Goal: Task Accomplishment & Management: Use online tool/utility

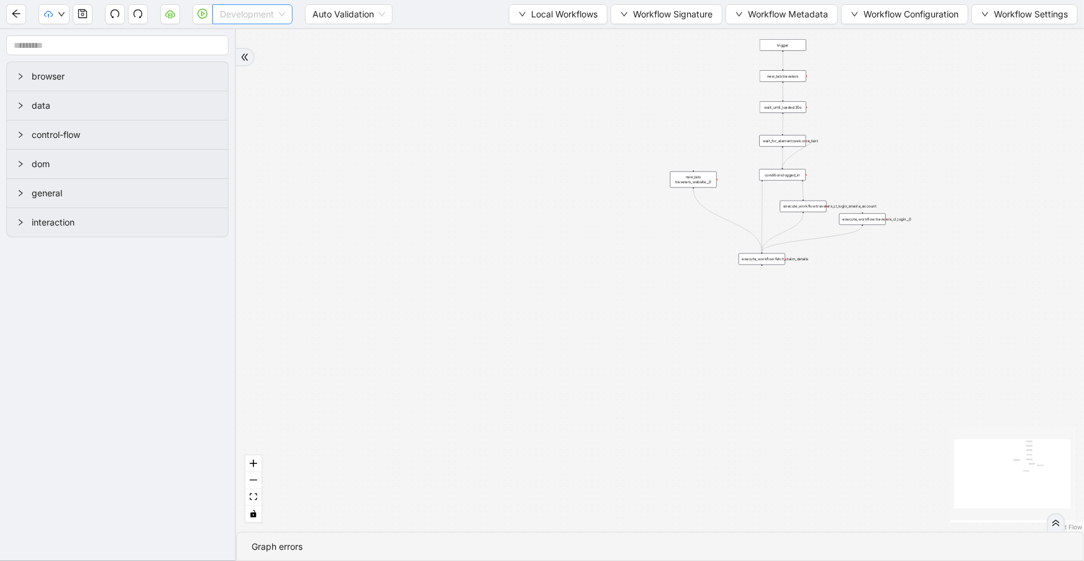
click at [291, 17] on div "Development" at bounding box center [253, 14] width 80 height 20
click at [273, 60] on div "Production" at bounding box center [252, 59] width 60 height 14
click at [207, 21] on button "button" at bounding box center [203, 14] width 20 height 20
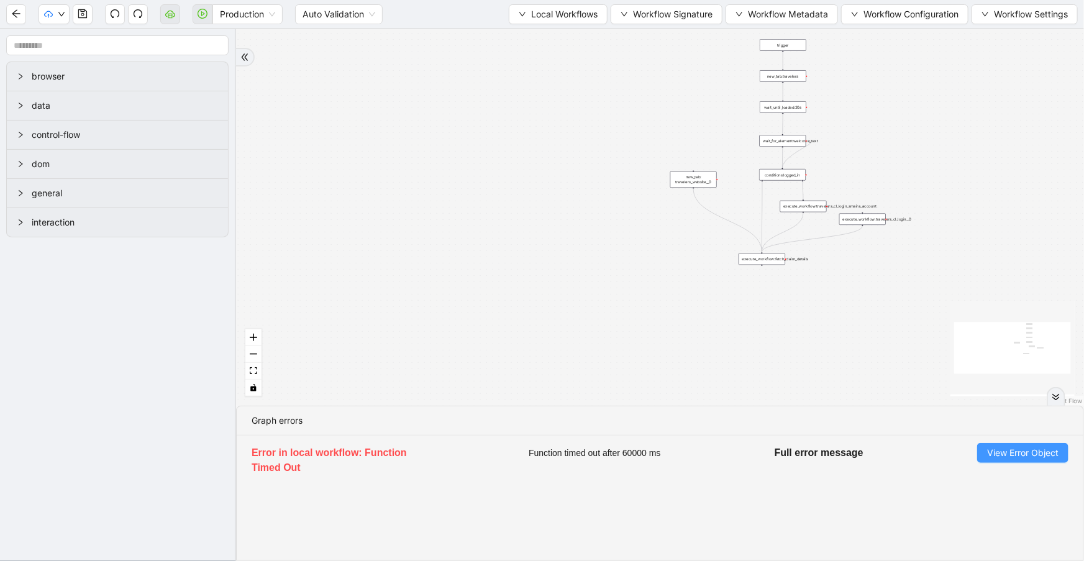
click at [1013, 452] on span "View Error Object" at bounding box center [1022, 453] width 71 height 14
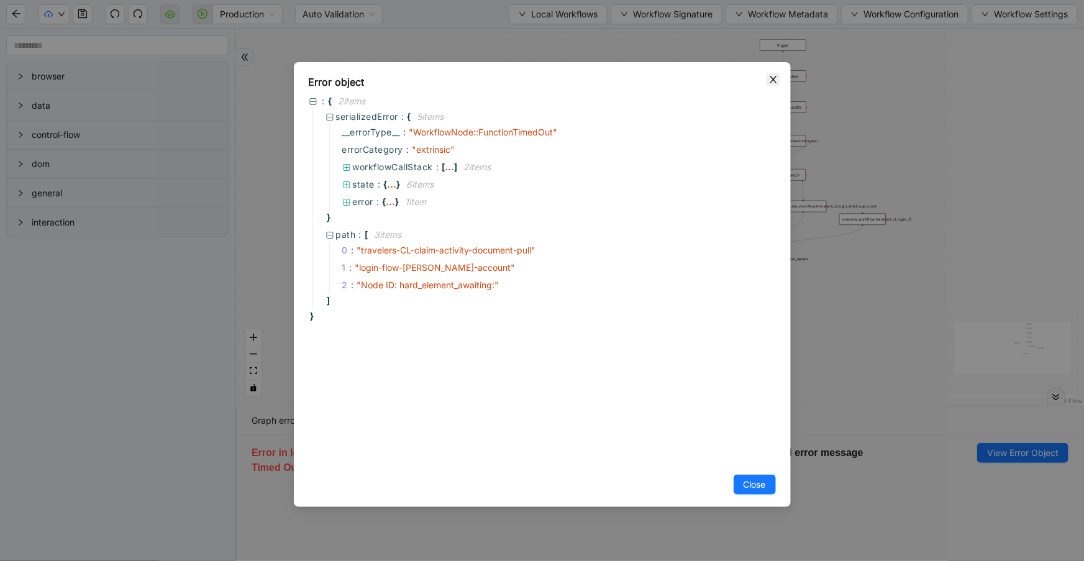
click at [771, 79] on icon "close" at bounding box center [774, 80] width 10 height 10
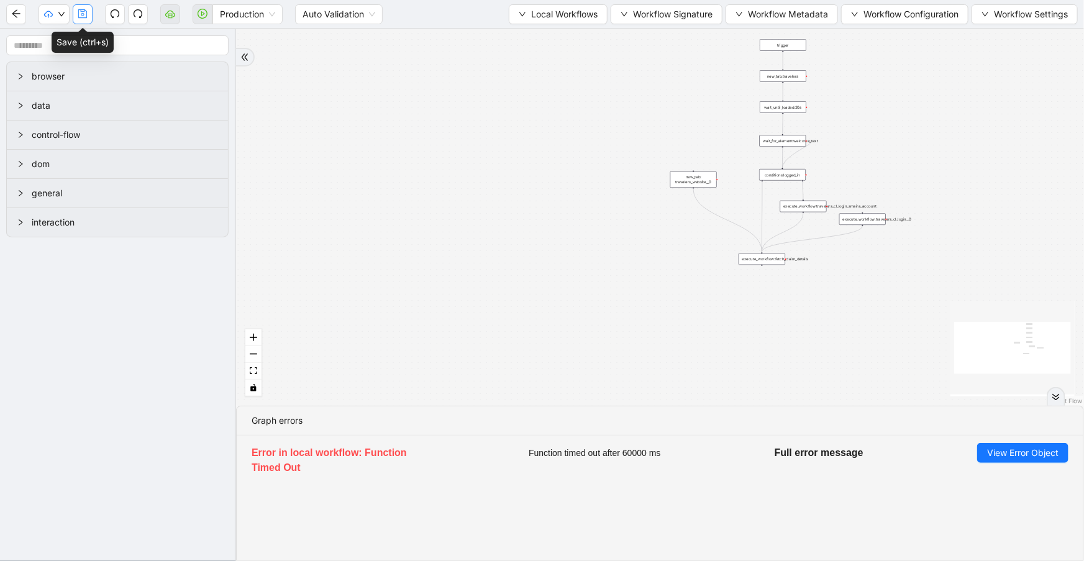
click at [83, 19] on button "button" at bounding box center [83, 14] width 20 height 20
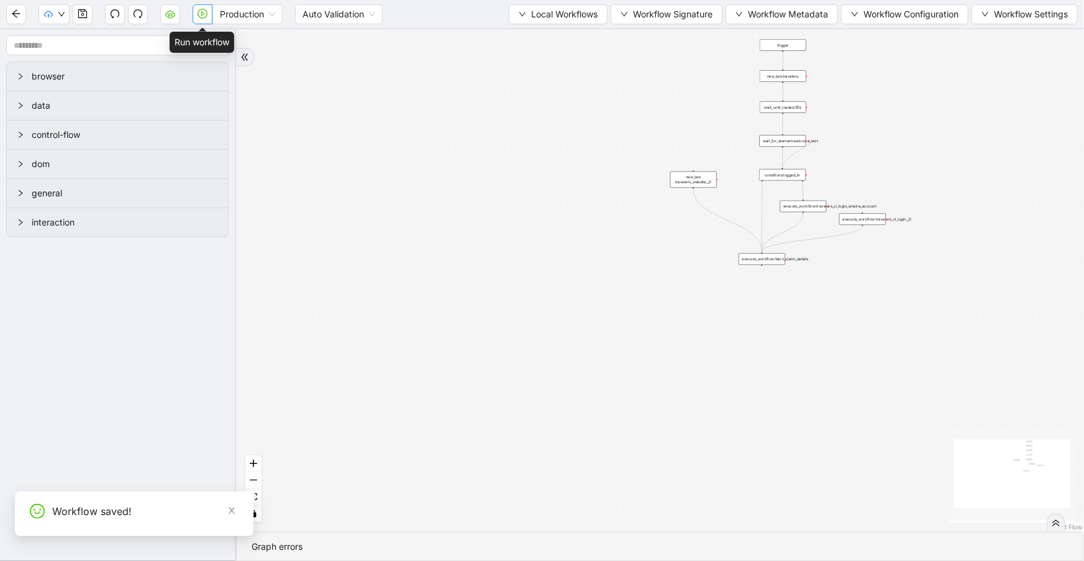
click at [203, 22] on button "button" at bounding box center [203, 14] width 20 height 20
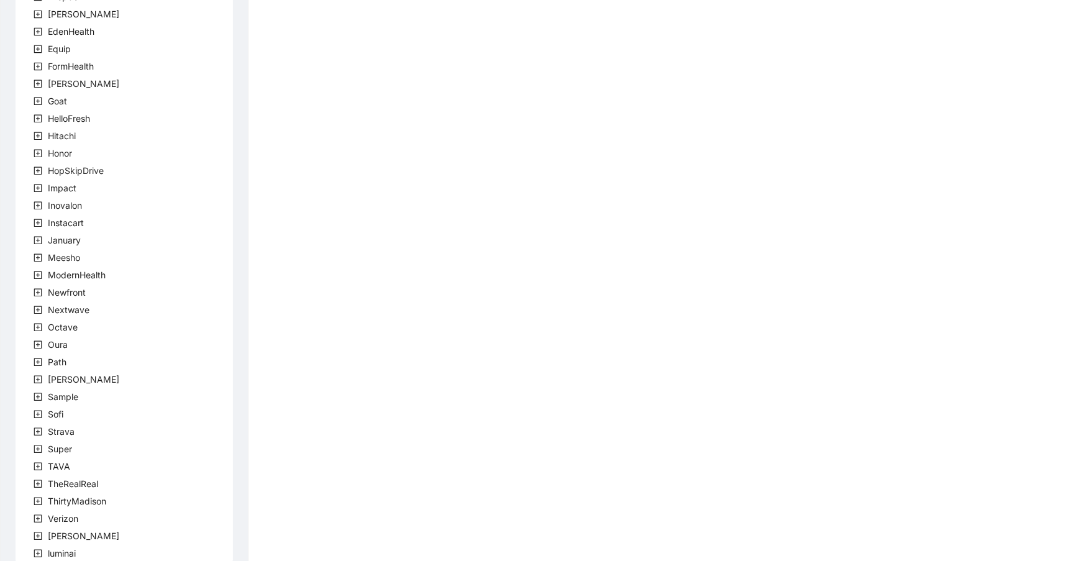
scroll to position [244, 0]
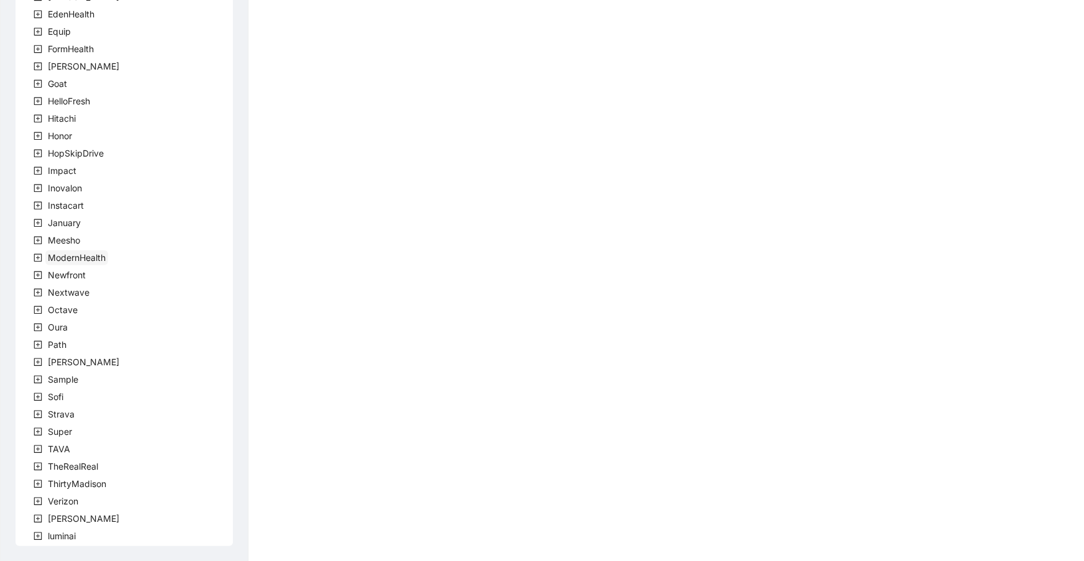
click at [96, 250] on span "ModernHealth" at bounding box center [76, 257] width 63 height 15
click at [76, 275] on span "team" at bounding box center [73, 275] width 21 height 11
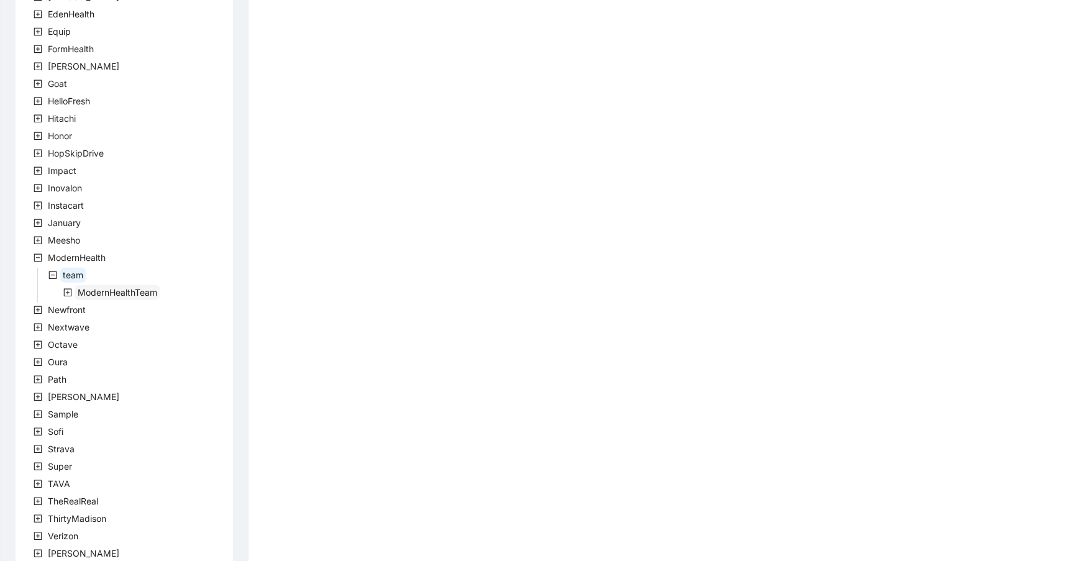
click at [93, 285] on span "ModernHealthTeam" at bounding box center [117, 292] width 85 height 15
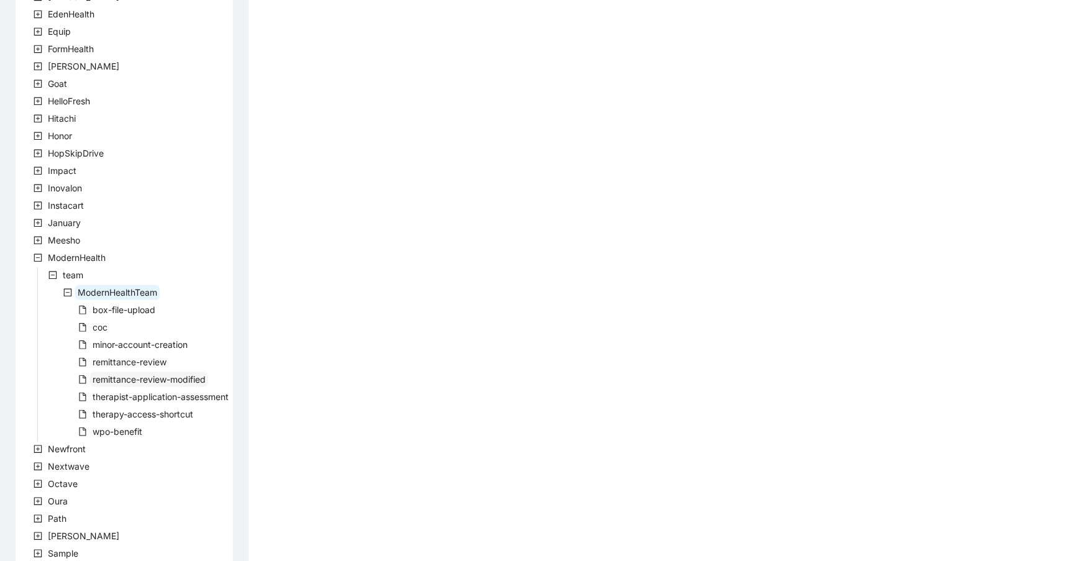
click at [137, 381] on span "remittance-review-modified" at bounding box center [149, 379] width 113 height 11
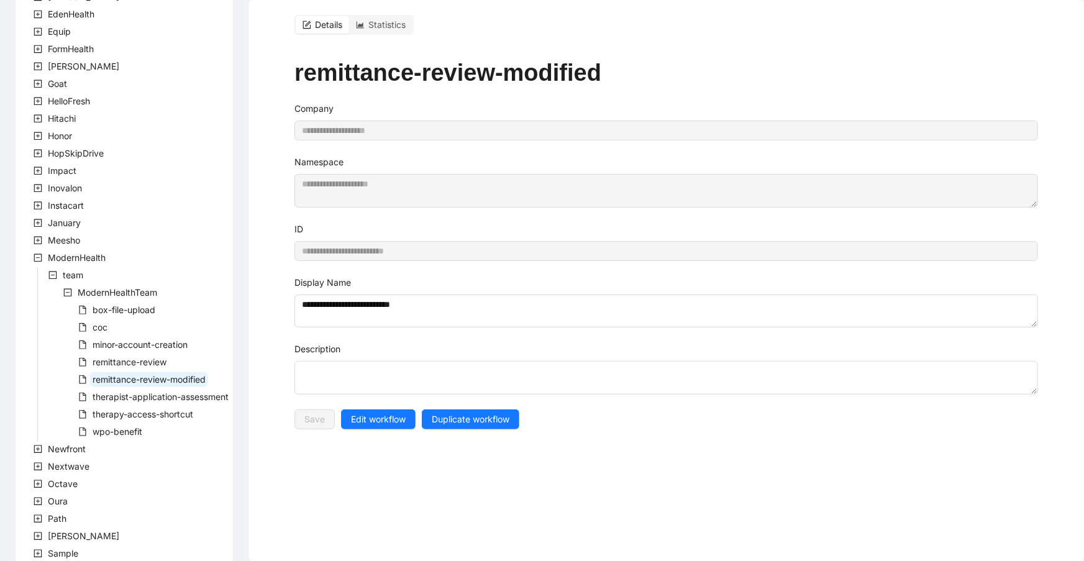
drag, startPoint x: 365, startPoint y: 411, endPoint x: 378, endPoint y: 346, distance: 66.1
click at [367, 413] on span "Edit workflow" at bounding box center [378, 420] width 55 height 14
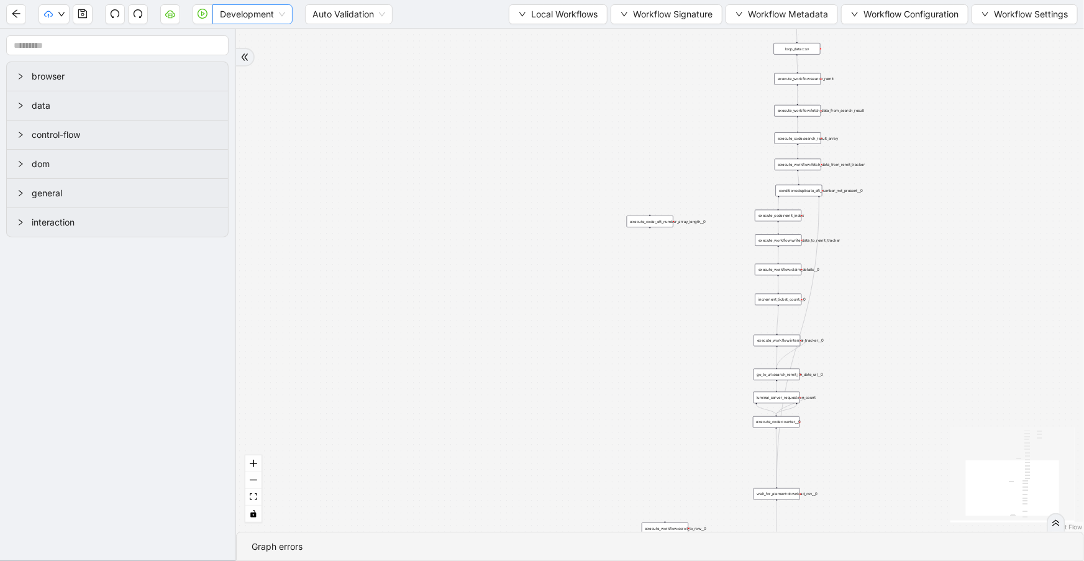
click at [217, 15] on div "Development" at bounding box center [253, 14] width 80 height 20
click at [227, 63] on div "Production" at bounding box center [252, 59] width 60 height 14
click at [203, 16] on icon "play-circle" at bounding box center [203, 14] width 10 height 10
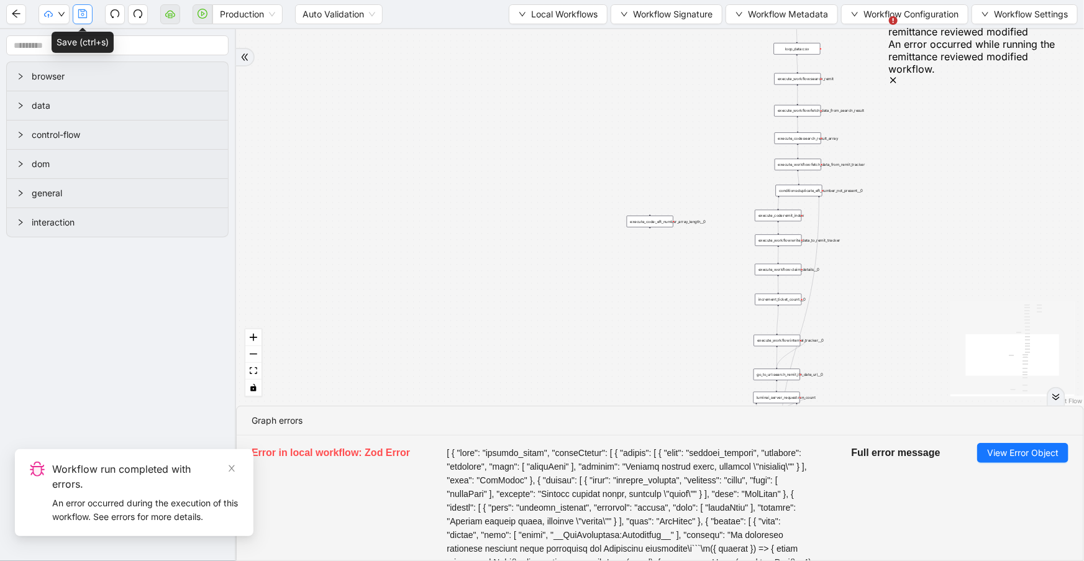
click at [78, 17] on icon "save" at bounding box center [82, 13] width 9 height 9
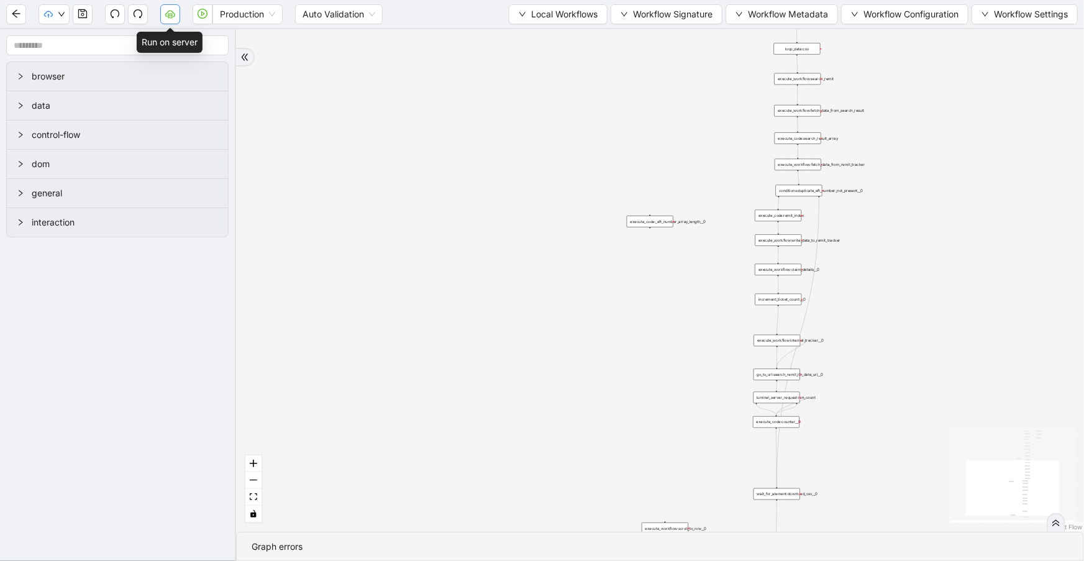
click at [172, 20] on button "button" at bounding box center [170, 14] width 20 height 20
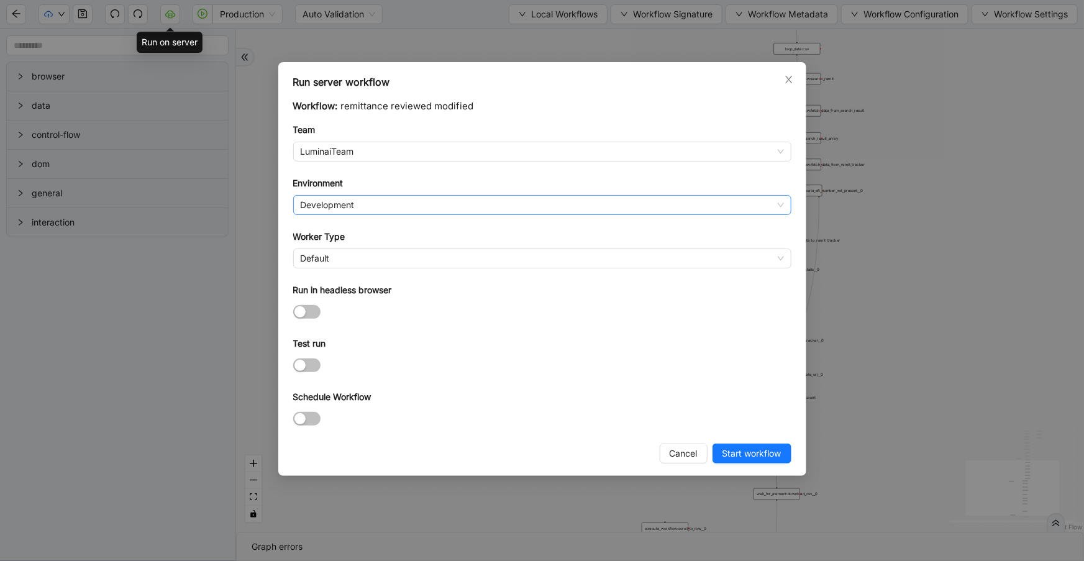
click at [347, 205] on span "Development" at bounding box center [542, 205] width 483 height 19
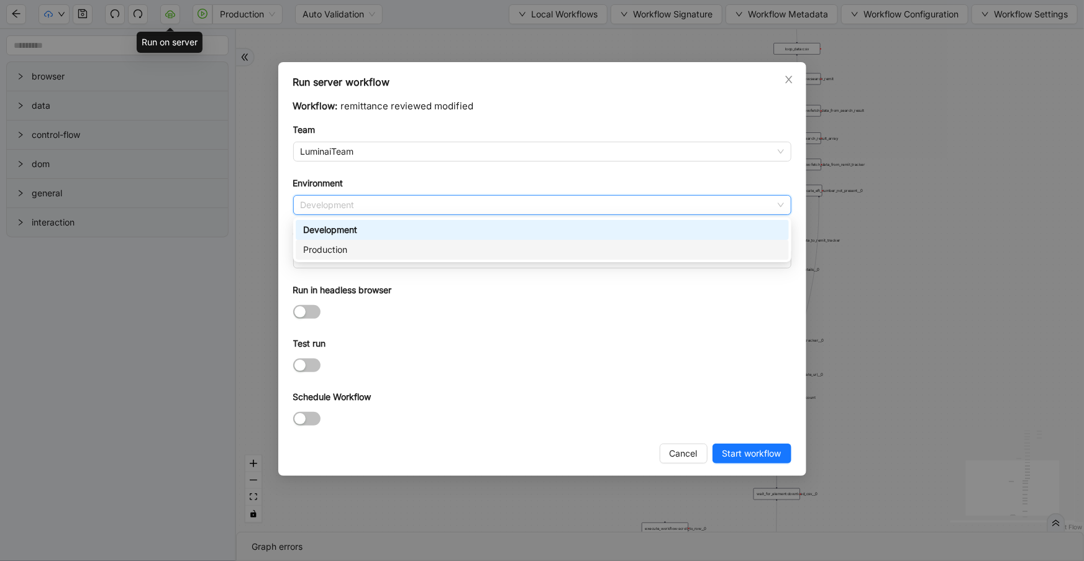
drag, startPoint x: 356, startPoint y: 256, endPoint x: 359, endPoint y: 186, distance: 69.7
click at [356, 255] on div "Production" at bounding box center [542, 250] width 493 height 20
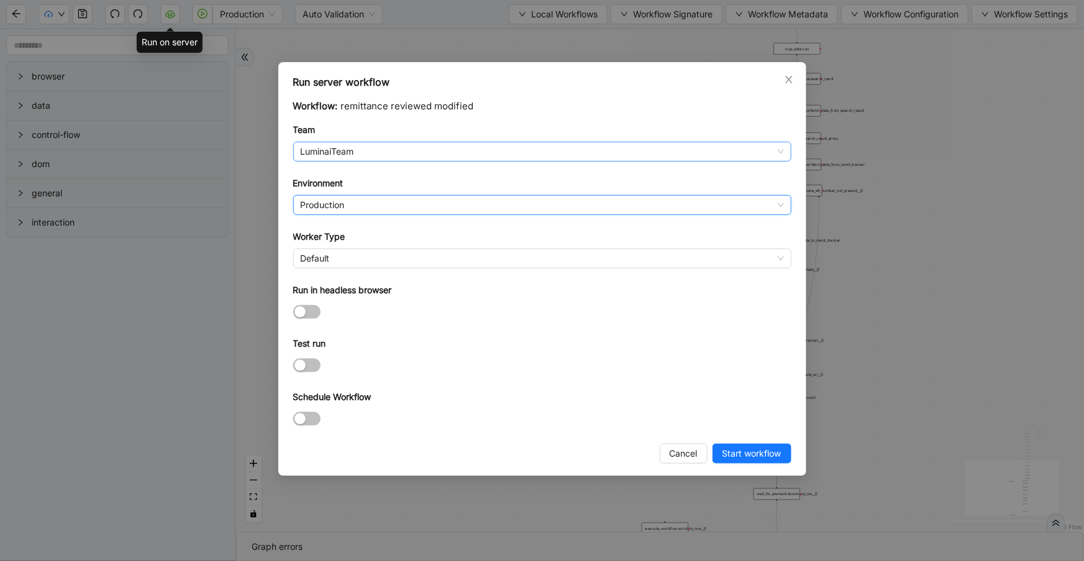
click at [364, 155] on span "LuminaiTeam" at bounding box center [542, 151] width 483 height 19
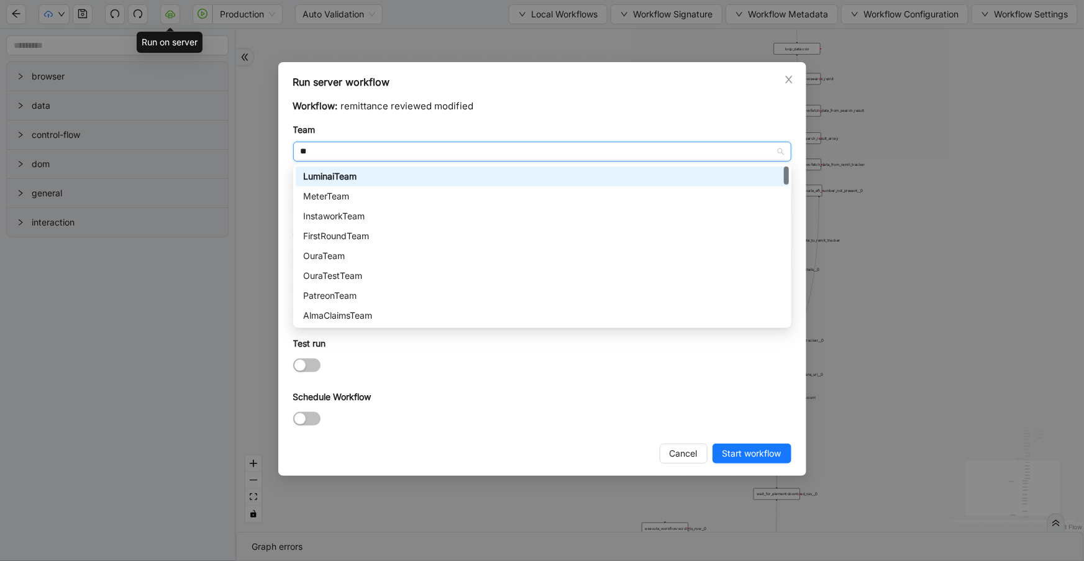
type input "***"
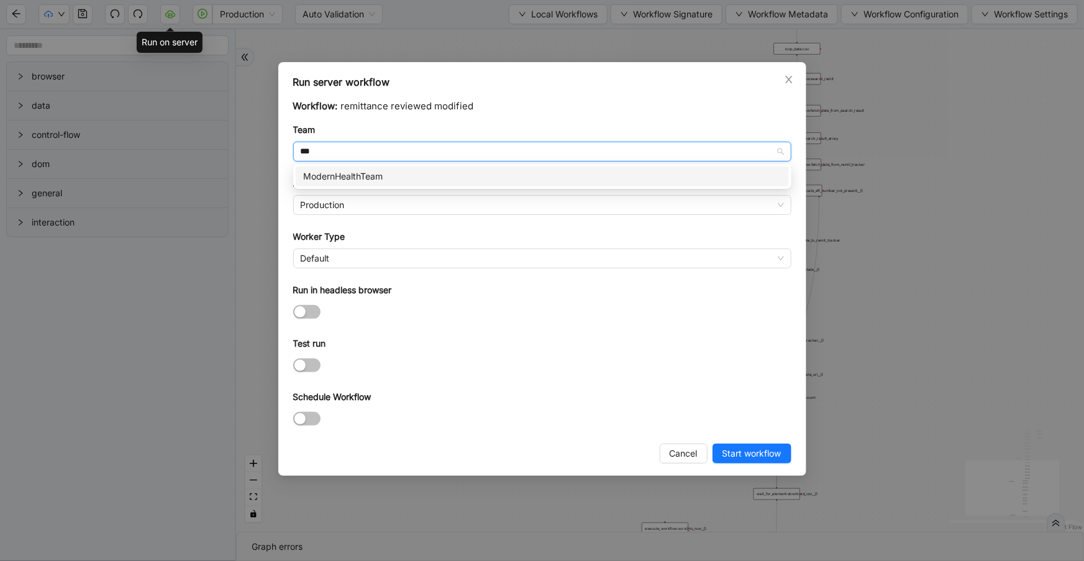
click at [370, 183] on div "ModernHealthTeam" at bounding box center [542, 177] width 493 height 20
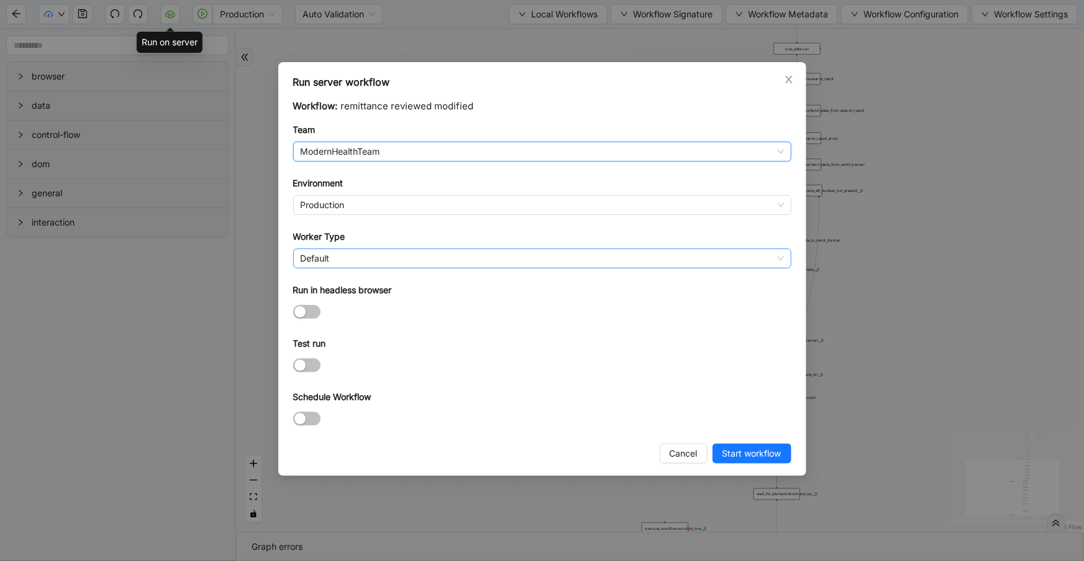
click at [373, 258] on span "Default" at bounding box center [542, 258] width 483 height 19
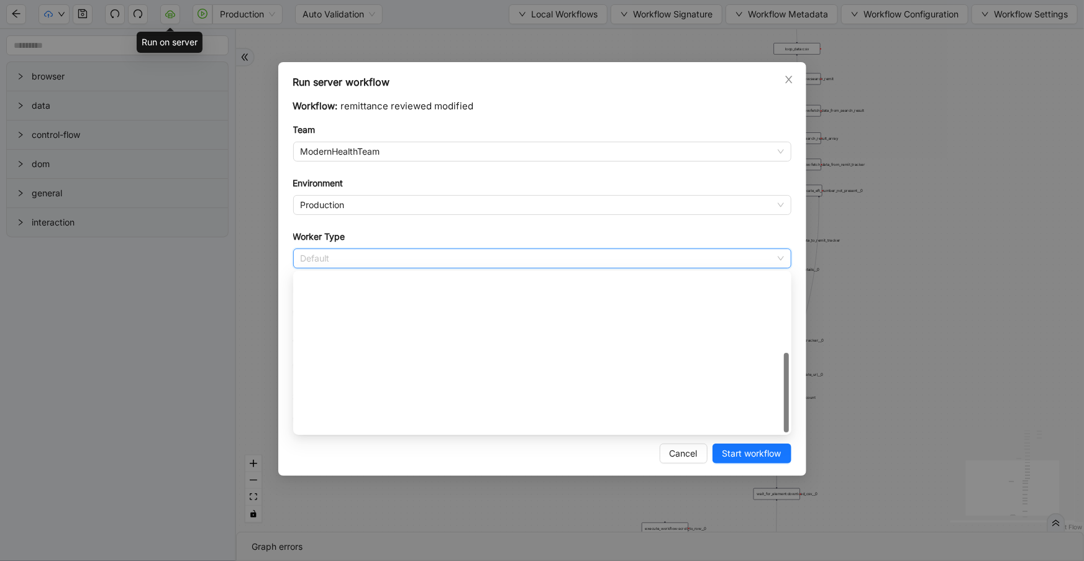
scroll to position [178, 0]
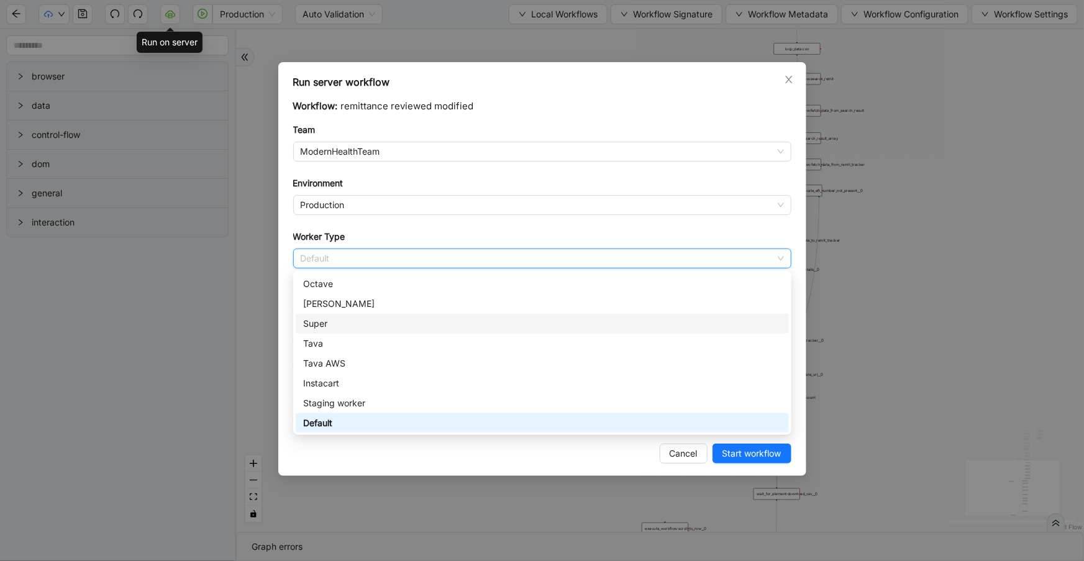
click at [352, 327] on div "Super" at bounding box center [542, 324] width 478 height 14
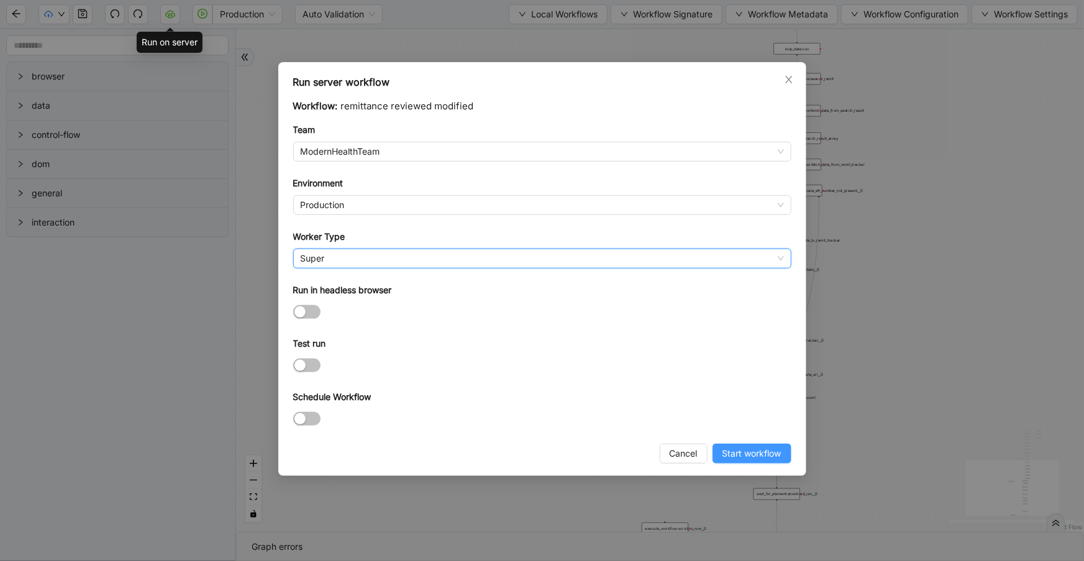
click at [746, 459] on span "Start workflow" at bounding box center [752, 454] width 59 height 14
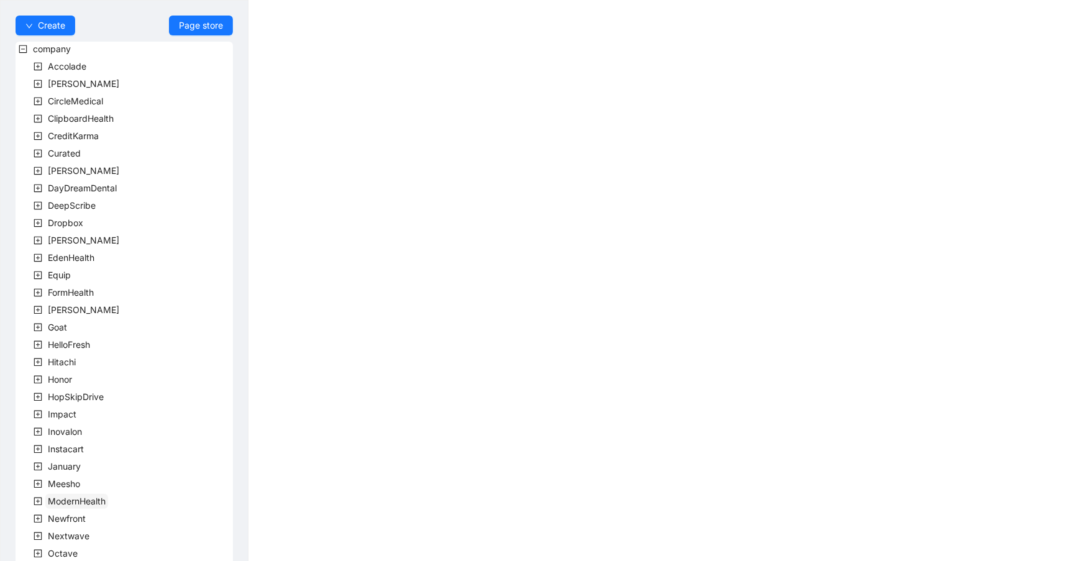
click at [81, 499] on span "ModernHealth" at bounding box center [77, 501] width 58 height 11
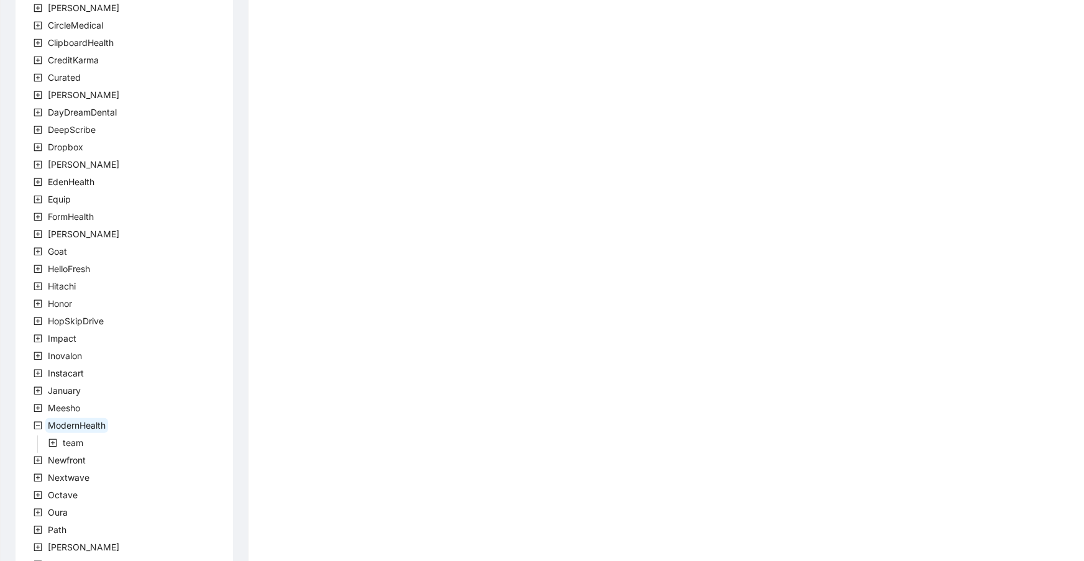
scroll to position [135, 0]
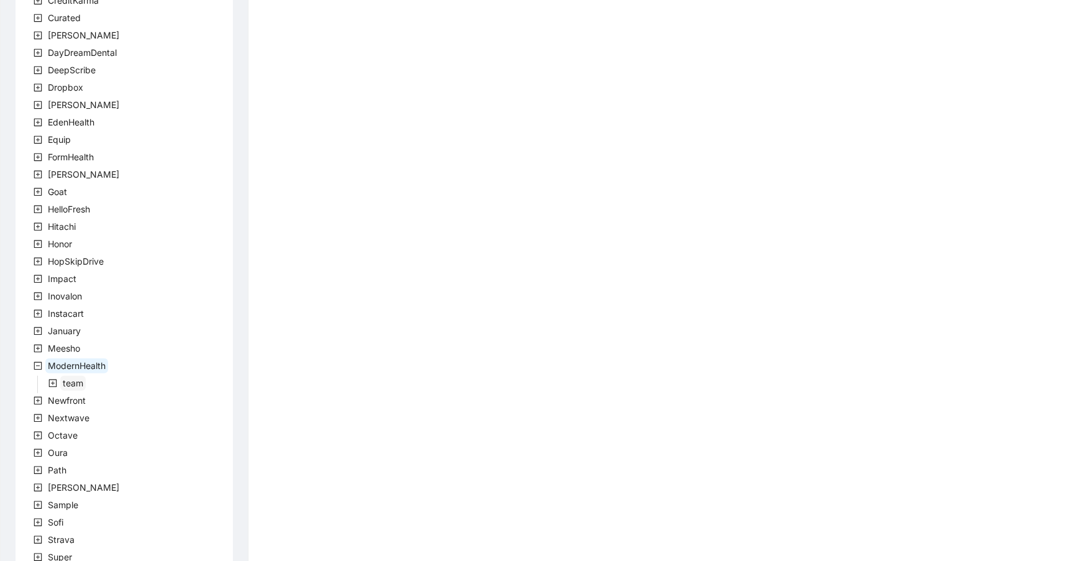
click at [61, 382] on span "team" at bounding box center [72, 383] width 25 height 15
click at [126, 401] on span "ModernHealthTeam" at bounding box center [118, 400] width 80 height 11
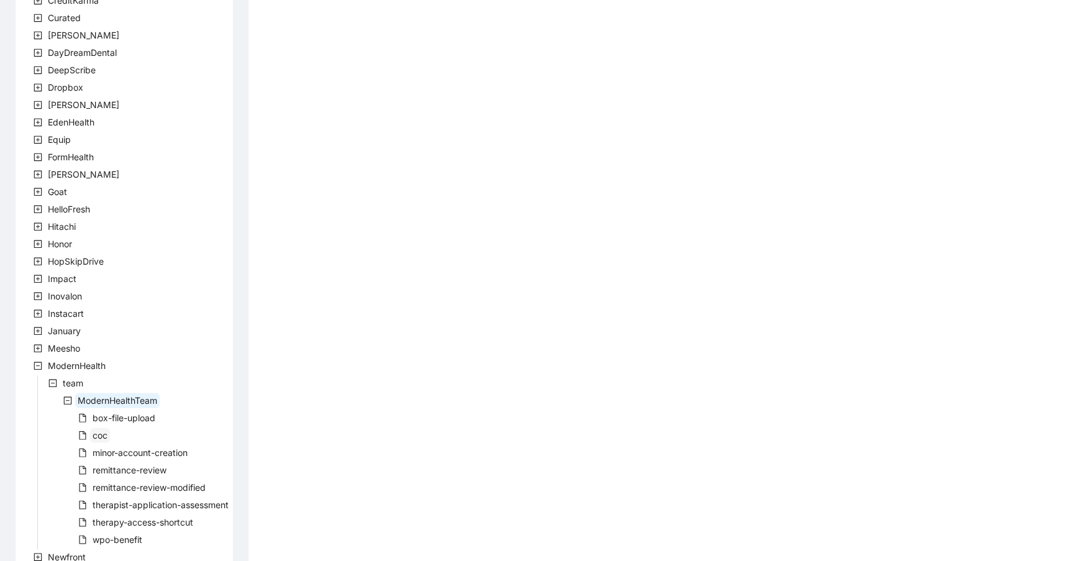
click at [96, 433] on span "coc" at bounding box center [100, 435] width 15 height 11
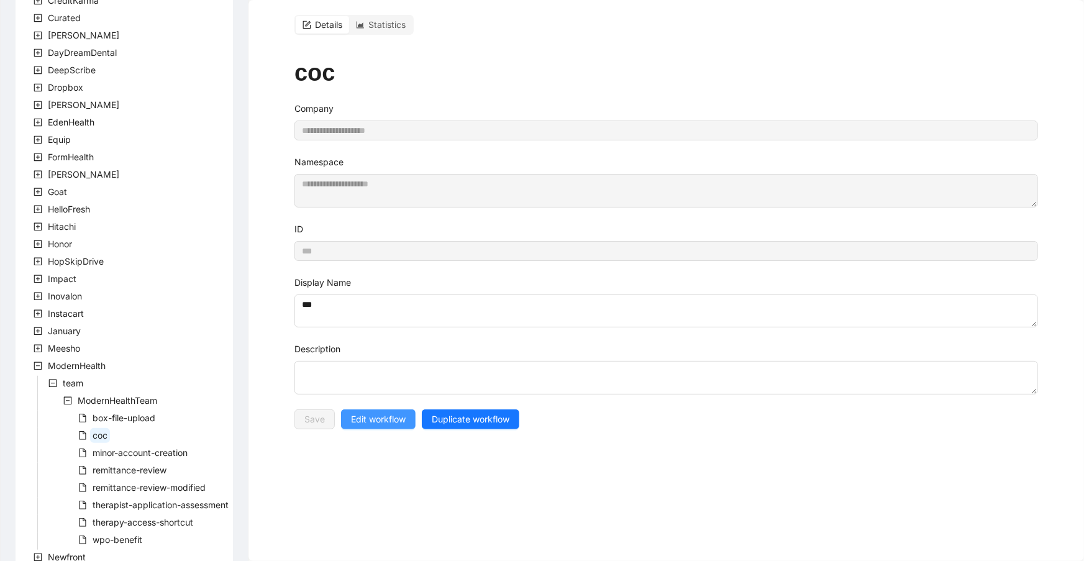
click at [391, 413] on span "Edit workflow" at bounding box center [378, 420] width 55 height 14
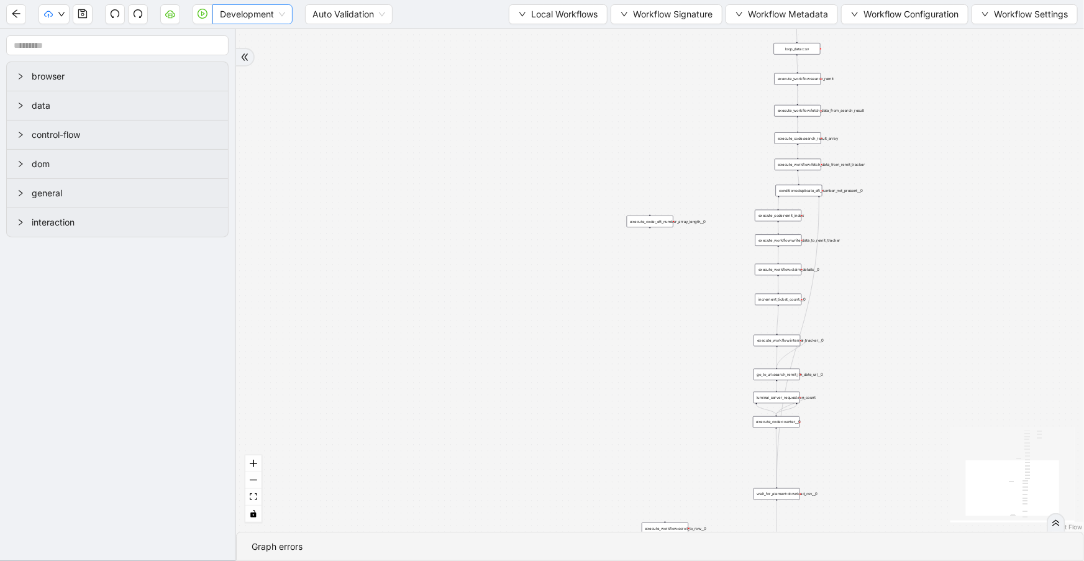
click at [248, 7] on span "Development" at bounding box center [252, 14] width 65 height 19
click at [255, 56] on div "Production" at bounding box center [252, 59] width 60 height 14
click at [171, 12] on icon "cloud-server" at bounding box center [170, 14] width 10 height 10
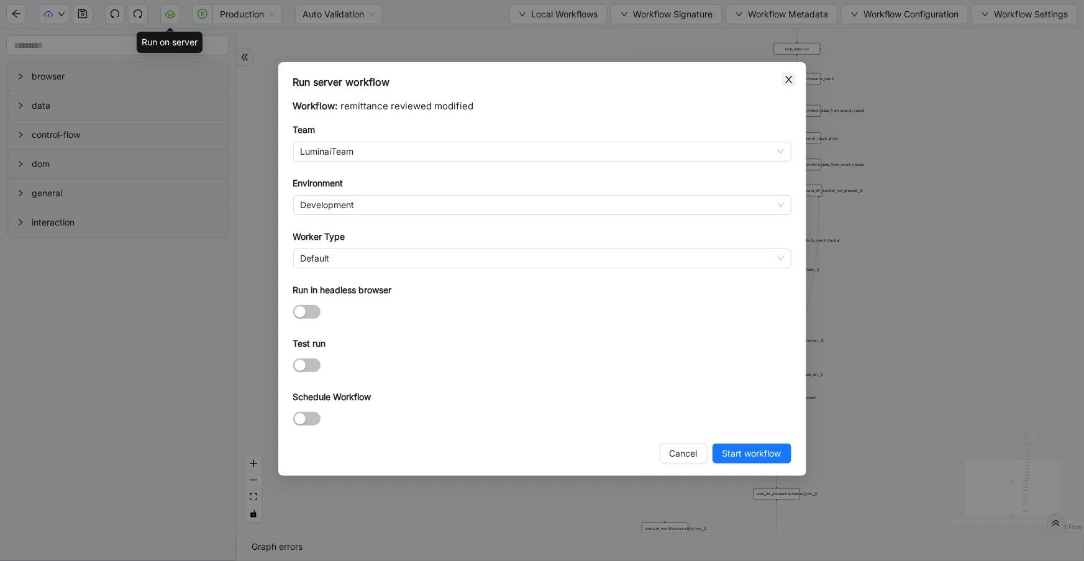
click at [789, 75] on icon "close" at bounding box center [789, 80] width 10 height 10
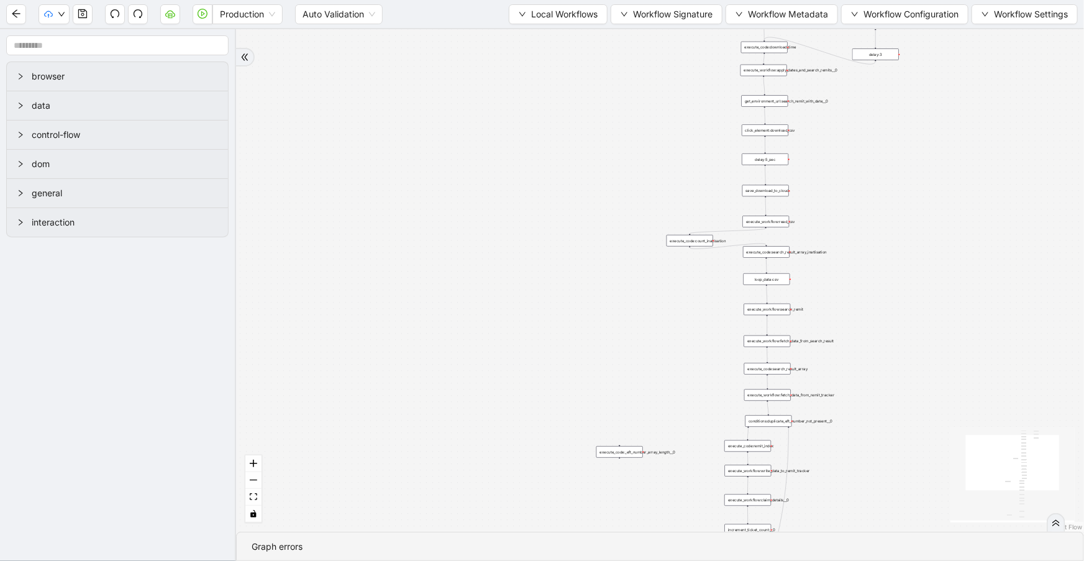
drag, startPoint x: 516, startPoint y: 149, endPoint x: 492, endPoint y: 422, distance: 274.5
click at [493, 425] on div "trigger execute_workflow:apply_dates_and_search_remits__0 get_environment_url:s…" at bounding box center [660, 280] width 848 height 503
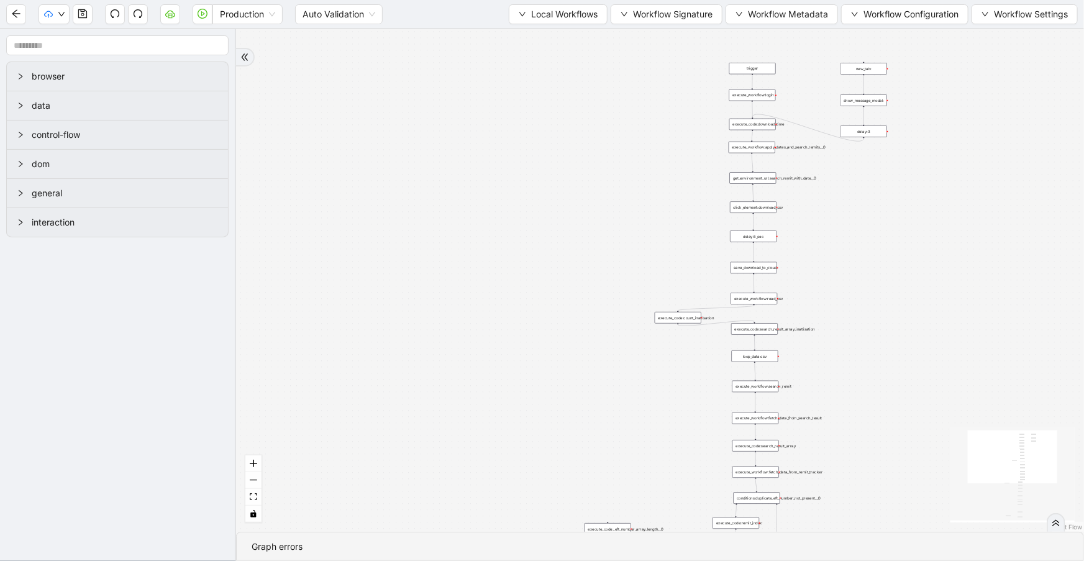
drag, startPoint x: 587, startPoint y: 217, endPoint x: 522, endPoint y: 319, distance: 121.0
click at [522, 320] on div "trigger execute_workflow:apply_dates_and_search_remits__0 get_environment_url:s…" at bounding box center [660, 280] width 848 height 503
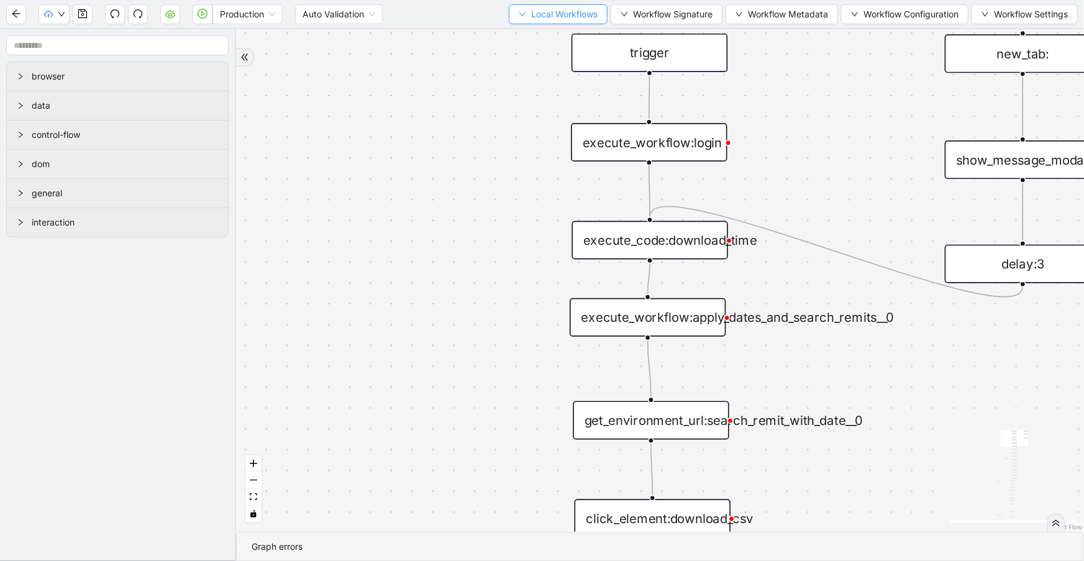
click at [534, 10] on span "Local Workflows" at bounding box center [564, 14] width 66 height 14
click at [536, 37] on span "Select" at bounding box center [553, 38] width 81 height 14
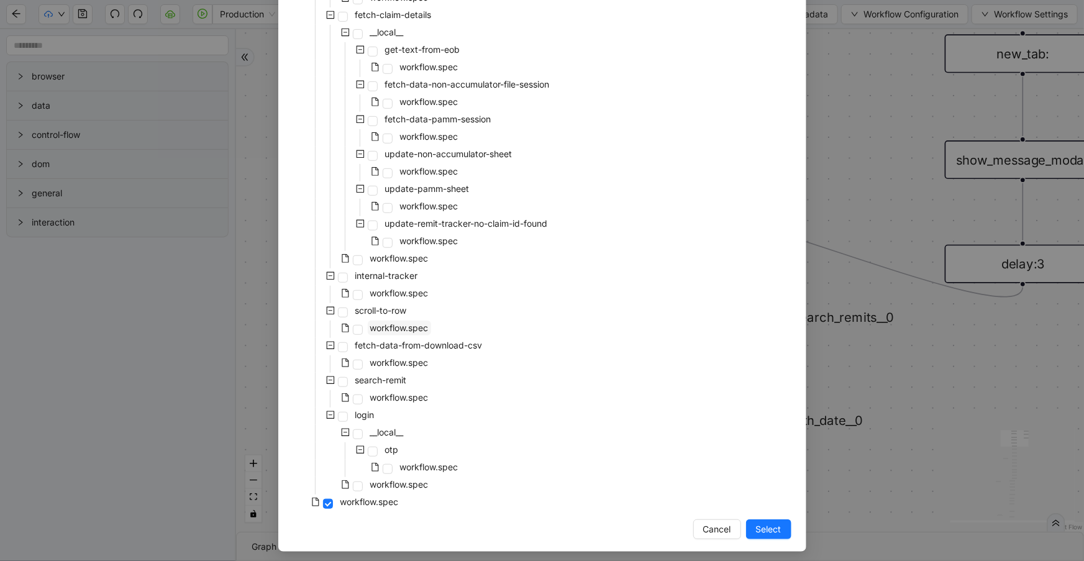
scroll to position [267, 0]
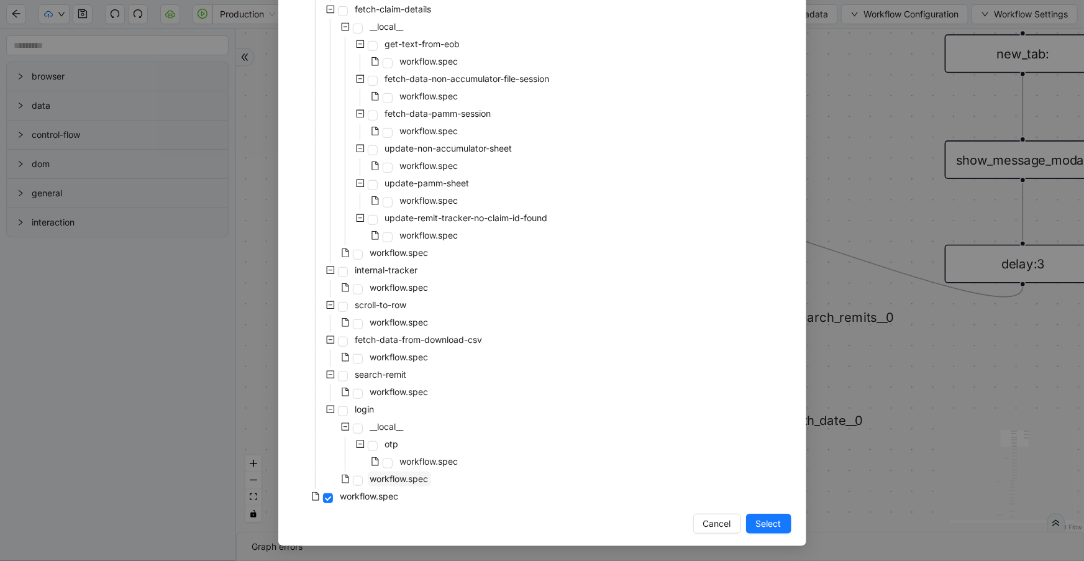
click at [397, 477] on span "workflow.spec" at bounding box center [399, 478] width 58 height 11
click at [777, 520] on span "Select" at bounding box center [768, 524] width 25 height 14
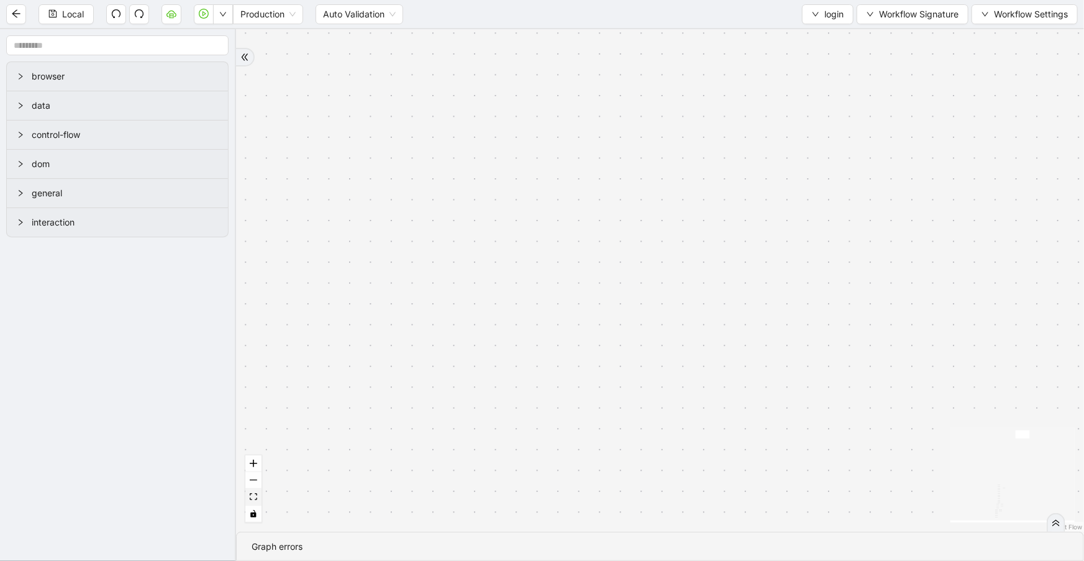
click at [254, 492] on button "fit view" at bounding box center [253, 497] width 16 height 17
drag, startPoint x: 540, startPoint y: 91, endPoint x: 492, endPoint y: 320, distance: 234.2
click at [485, 336] on div "ddd74bcf_6575_4f6e_830e_e75f3cfd8d0f otp fallback fallback trigger new_tab:remi…" at bounding box center [660, 280] width 848 height 503
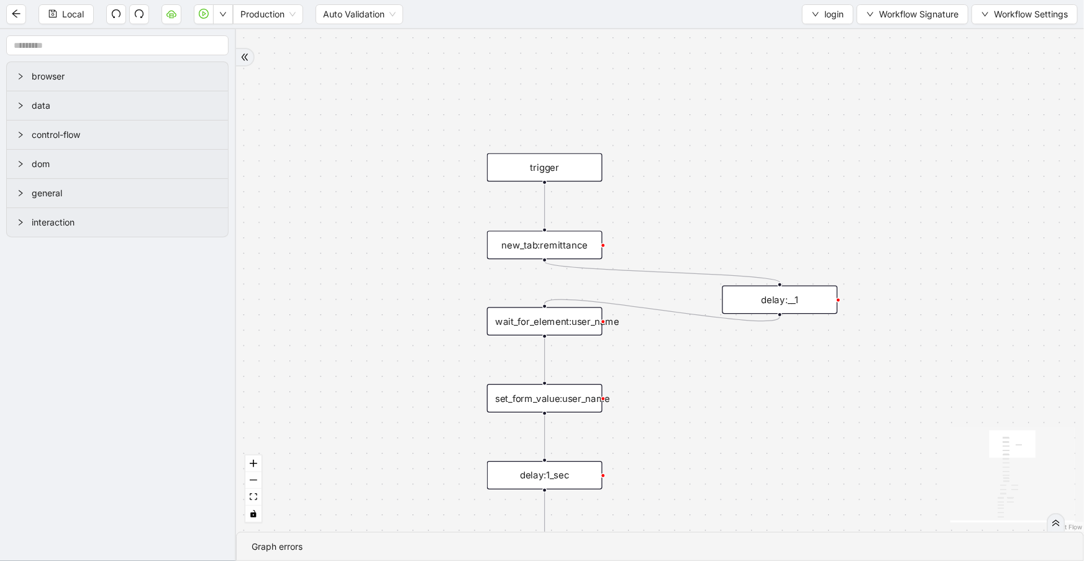
click at [799, 291] on div "delay:__1" at bounding box center [781, 300] width 116 height 29
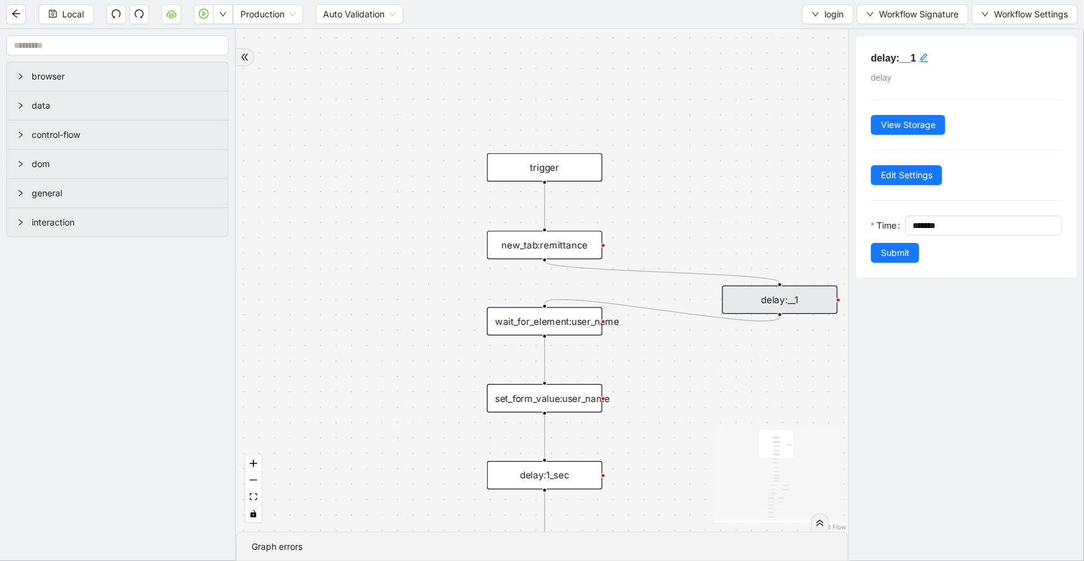
click at [731, 379] on div "ddd74bcf_6575_4f6e_830e_e75f3cfd8d0f otp fallback fallback trigger new_tab:remi…" at bounding box center [542, 280] width 612 height 503
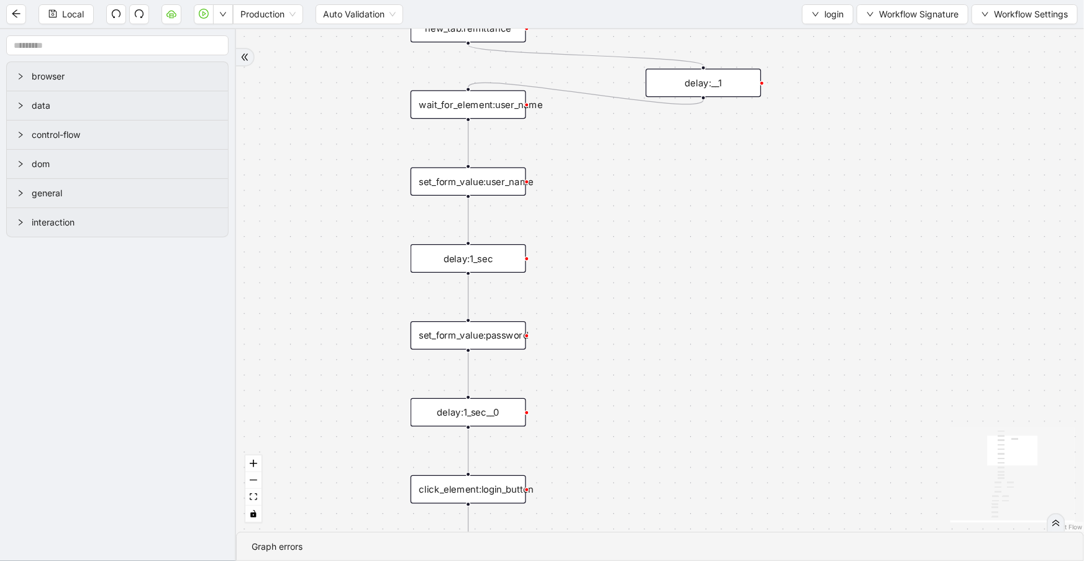
drag, startPoint x: 716, startPoint y: 395, endPoint x: 640, endPoint y: 103, distance: 301.1
click at [636, 91] on div "ddd74bcf_6575_4f6e_830e_e75f3cfd8d0f otp fallback fallback trigger new_tab:remi…" at bounding box center [660, 280] width 848 height 503
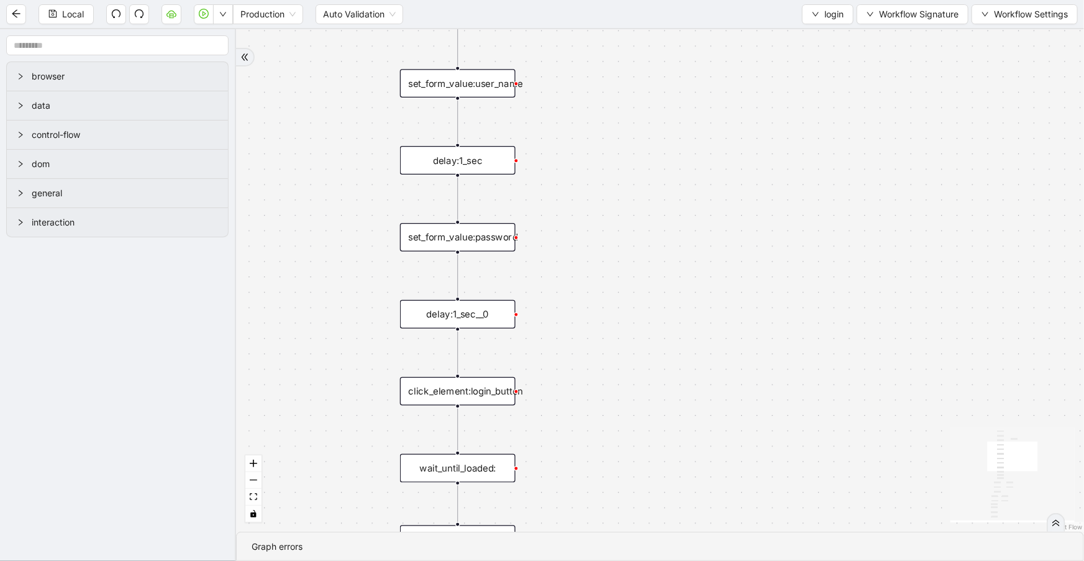
drag, startPoint x: 694, startPoint y: 369, endPoint x: 683, endPoint y: 149, distance: 220.9
click at [680, 153] on div "ddd74bcf_6575_4f6e_830e_e75f3cfd8d0f otp fallback fallback trigger new_tab:remi…" at bounding box center [660, 280] width 848 height 503
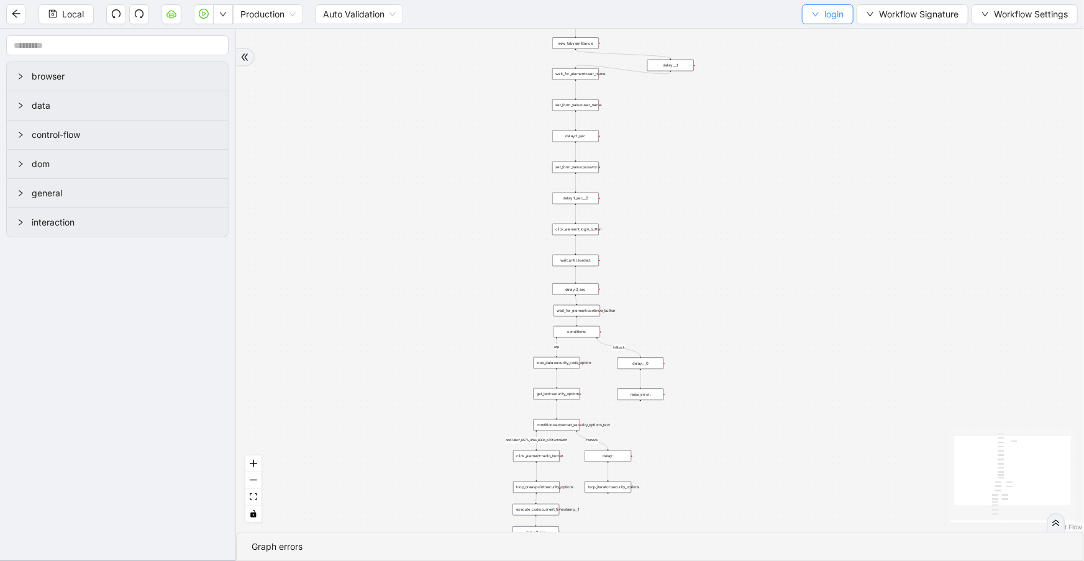
click at [844, 10] on button "login" at bounding box center [828, 14] width 52 height 20
click at [828, 31] on span "Select" at bounding box center [827, 38] width 33 height 14
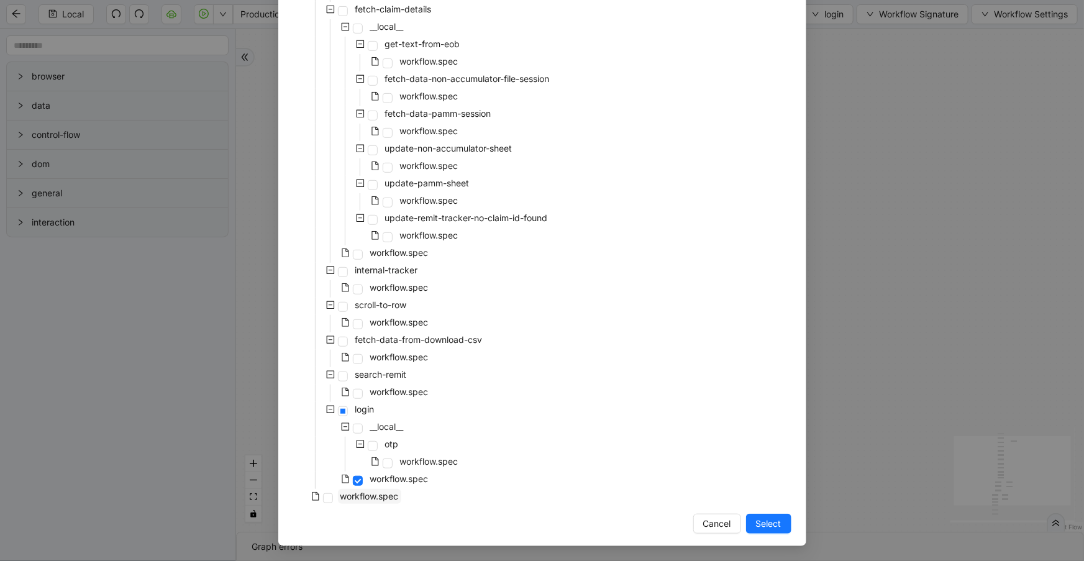
click at [364, 500] on span "workflow.spec" at bounding box center [370, 496] width 58 height 11
drag, startPoint x: 747, startPoint y: 524, endPoint x: 675, endPoint y: 538, distance: 73.5
click at [747, 523] on button "Select" at bounding box center [768, 524] width 45 height 20
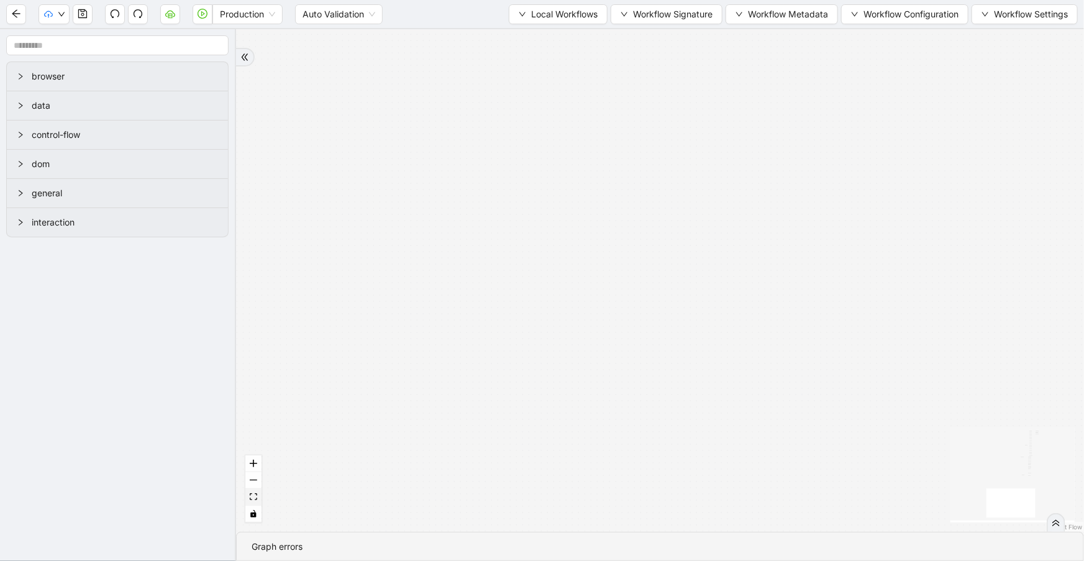
click at [248, 498] on button "fit view" at bounding box center [253, 497] width 16 height 17
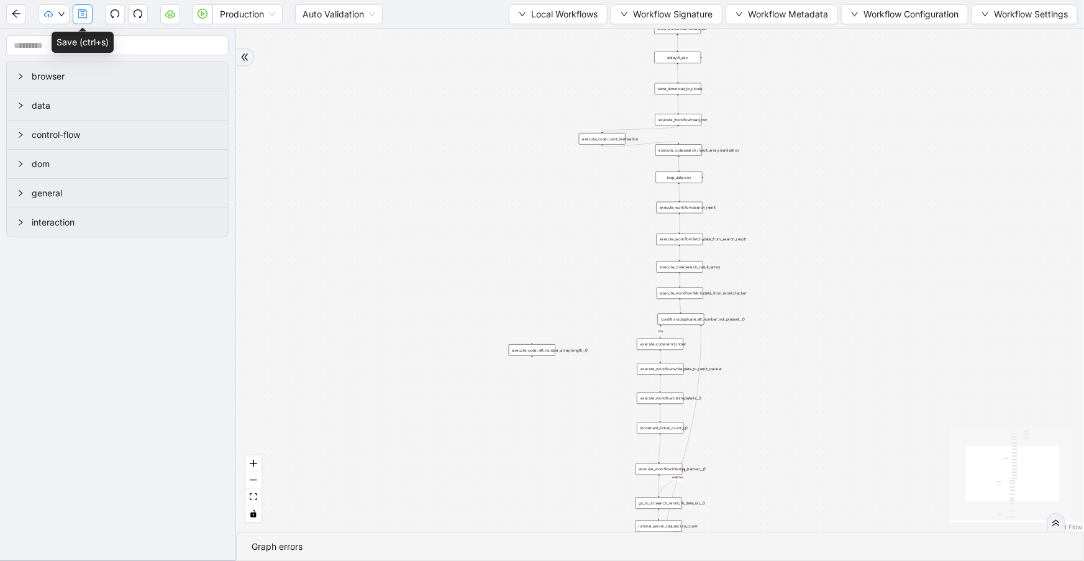
click at [90, 19] on button "button" at bounding box center [83, 14] width 20 height 20
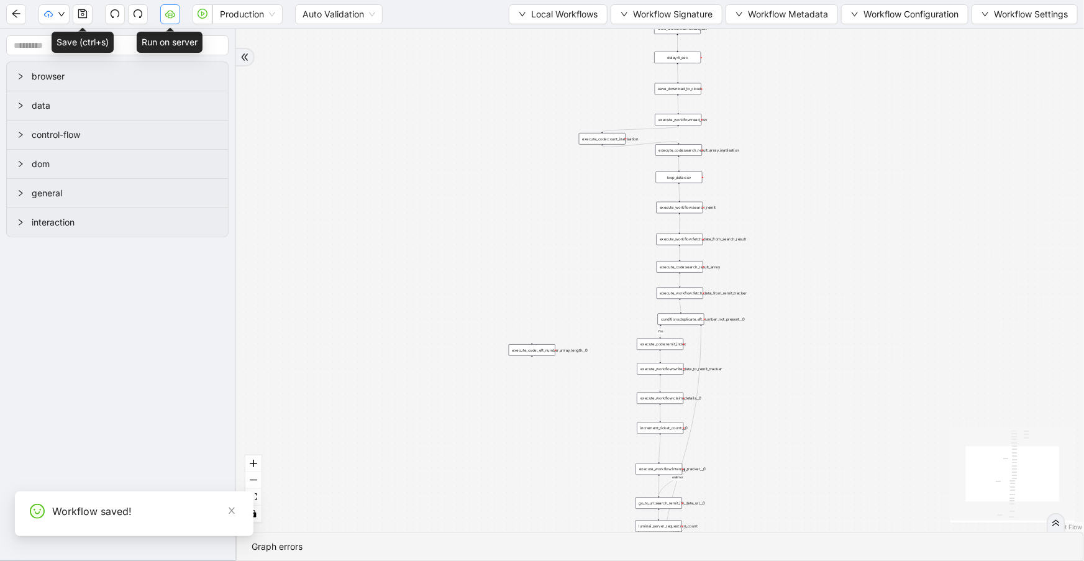
click at [177, 14] on button "button" at bounding box center [170, 14] width 20 height 20
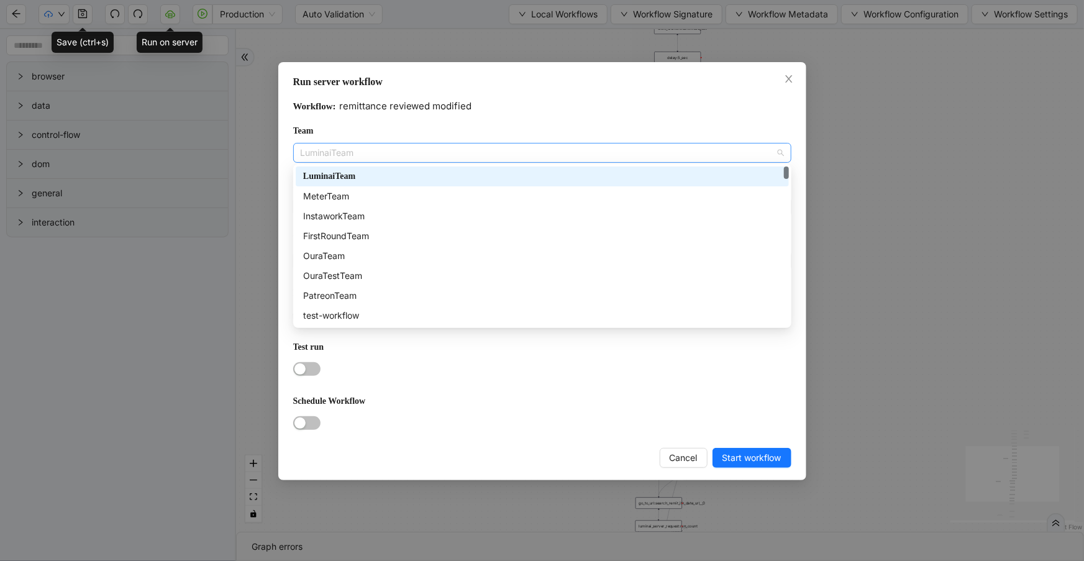
click at [380, 153] on span "LuminaiTeam" at bounding box center [542, 153] width 483 height 19
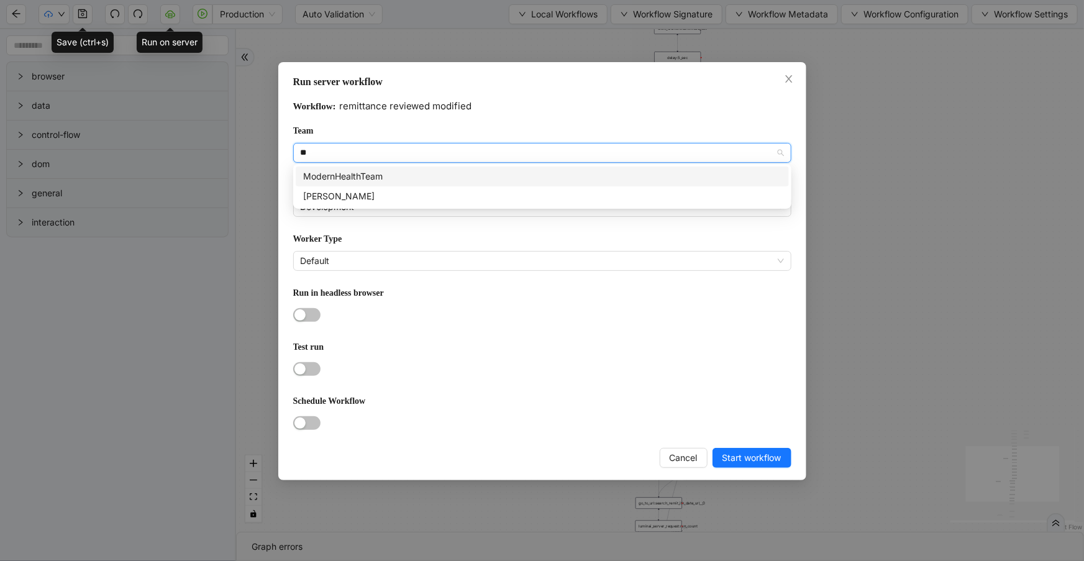
type input "***"
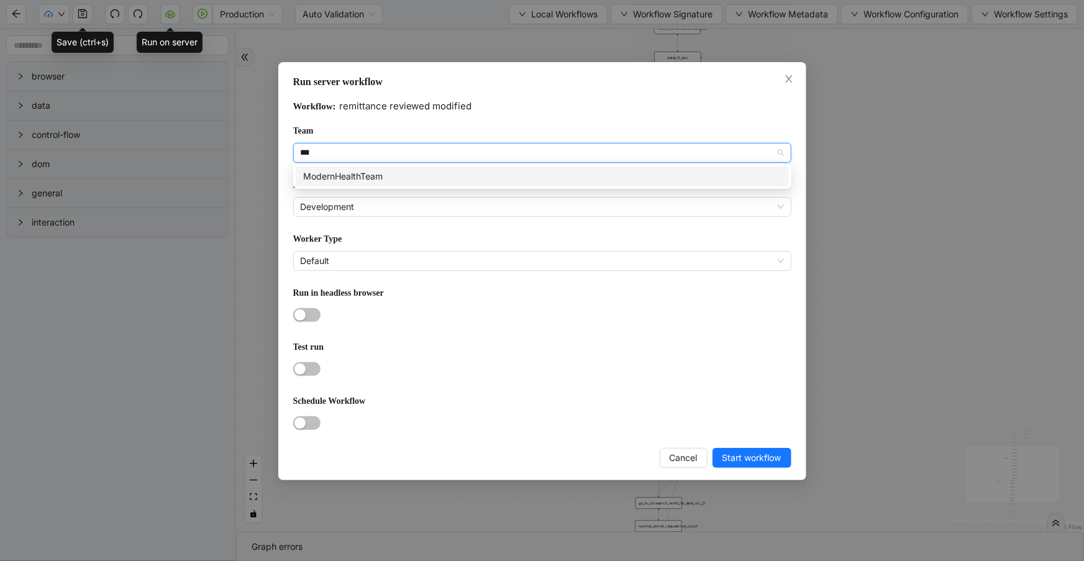
click at [413, 180] on div "ModernHealthTeam" at bounding box center [542, 177] width 478 height 14
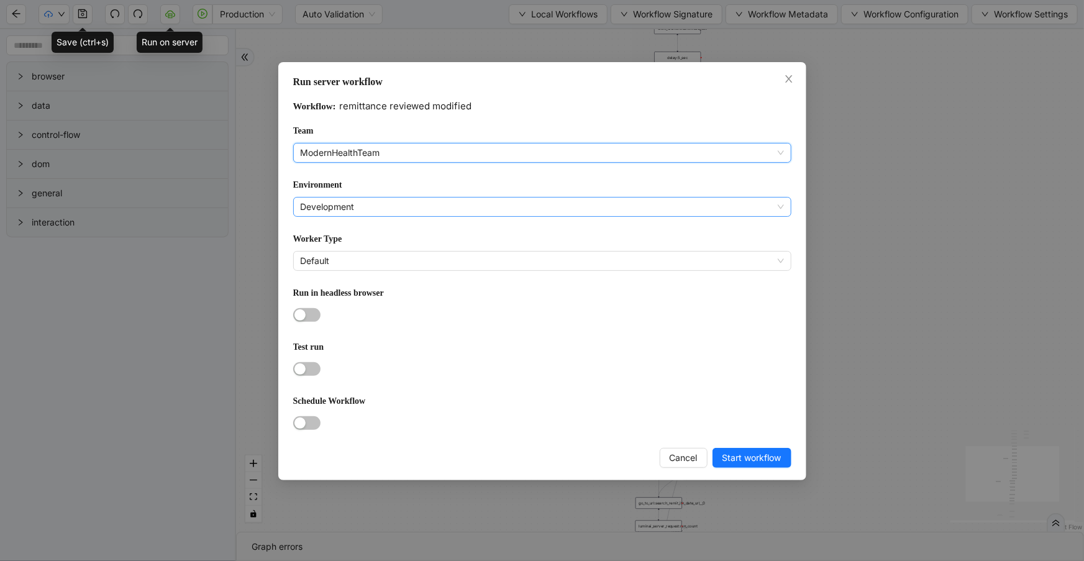
click at [420, 213] on span "Development" at bounding box center [542, 207] width 483 height 19
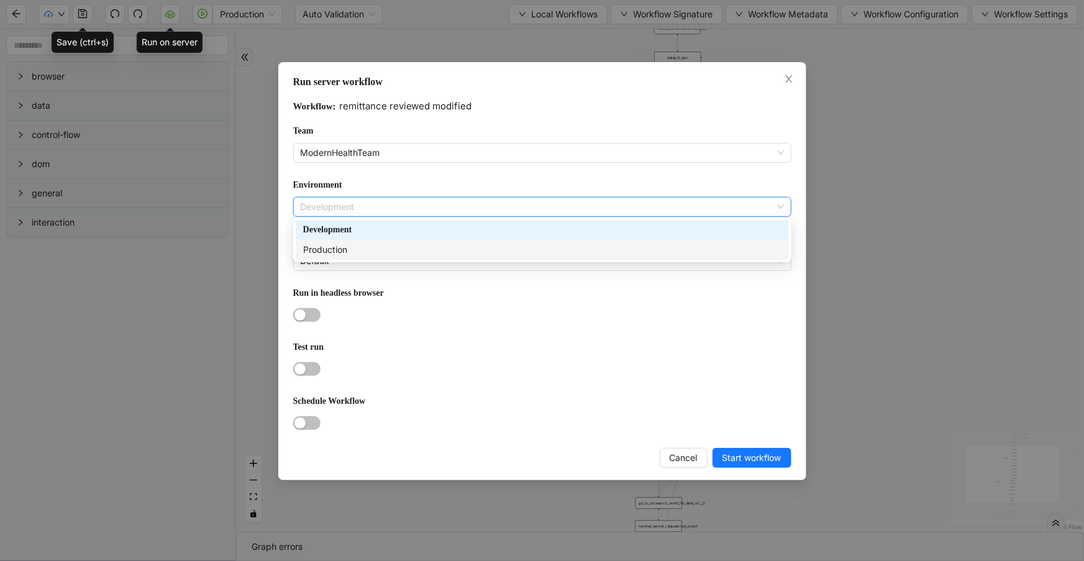
click at [410, 259] on div "Production" at bounding box center [542, 250] width 493 height 20
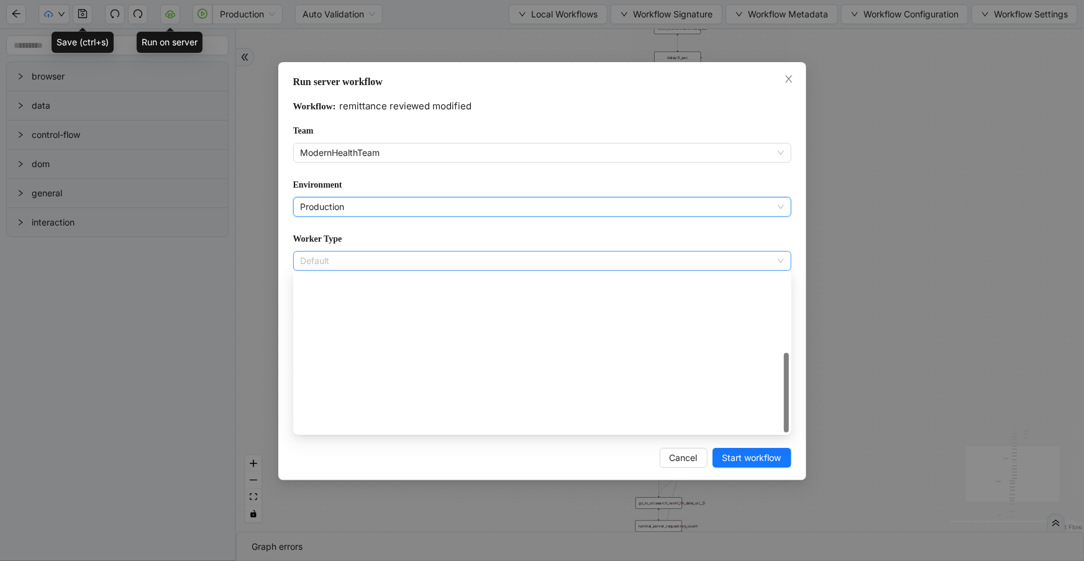
click at [405, 261] on span "Default" at bounding box center [542, 261] width 483 height 19
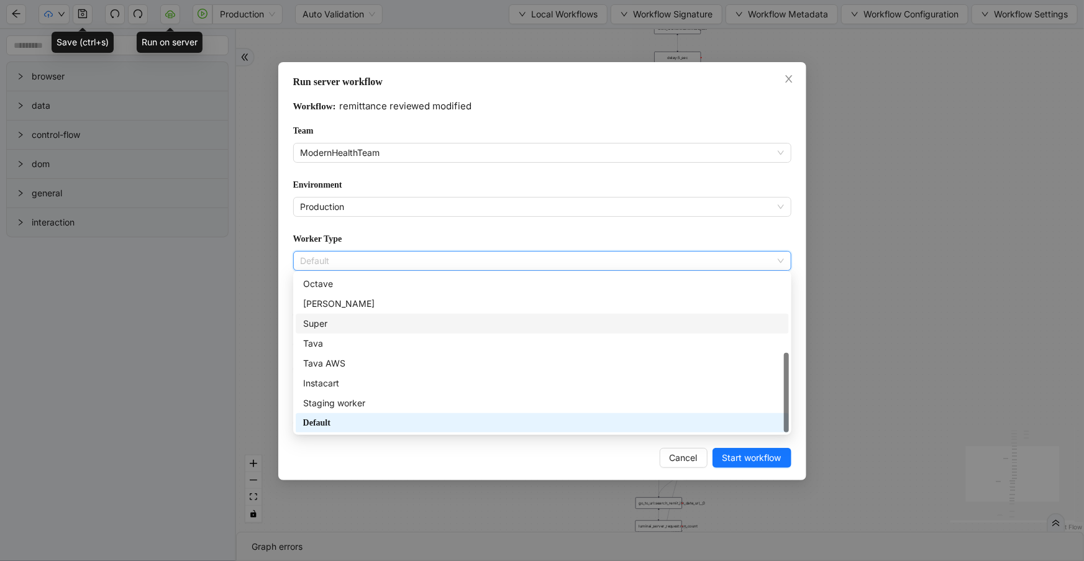
click at [388, 332] on div "Super" at bounding box center [542, 324] width 493 height 20
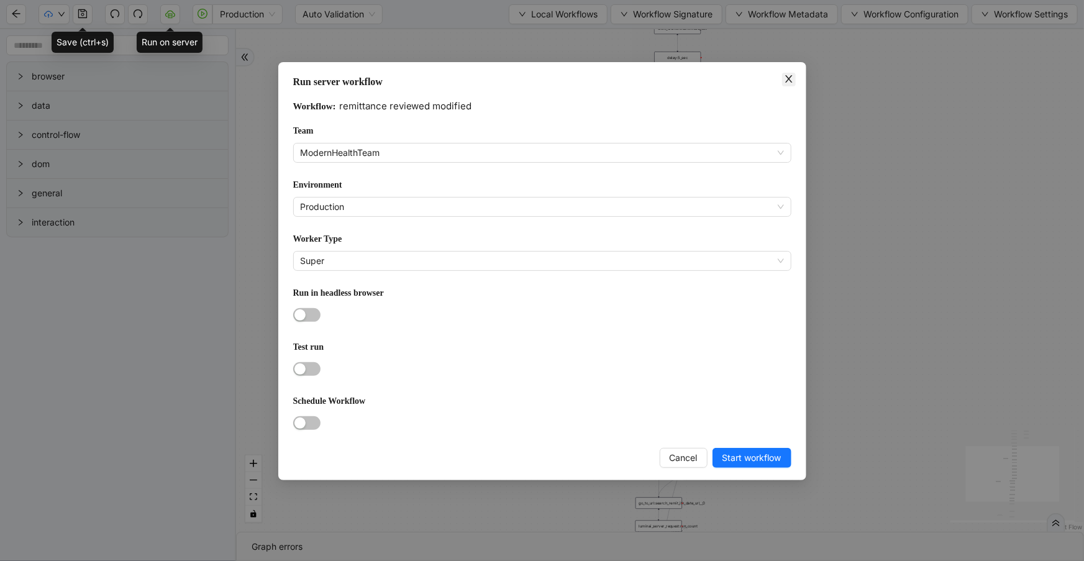
click at [784, 81] on icon "close" at bounding box center [789, 79] width 10 height 10
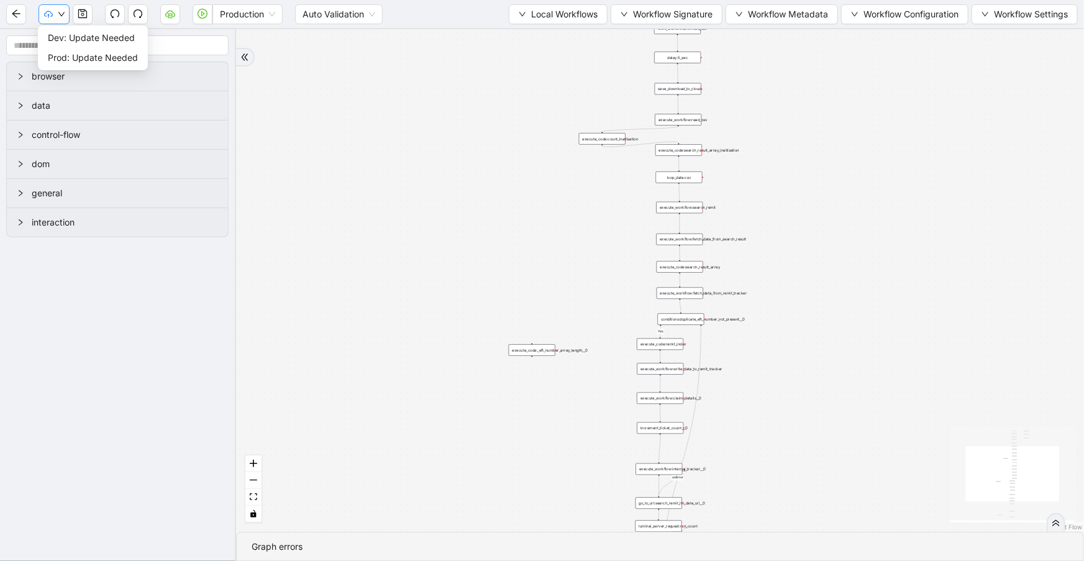
click at [49, 10] on icon "cloud-upload" at bounding box center [48, 14] width 9 height 9
click at [55, 28] on li "Dev: Update Needed" at bounding box center [92, 38] width 105 height 20
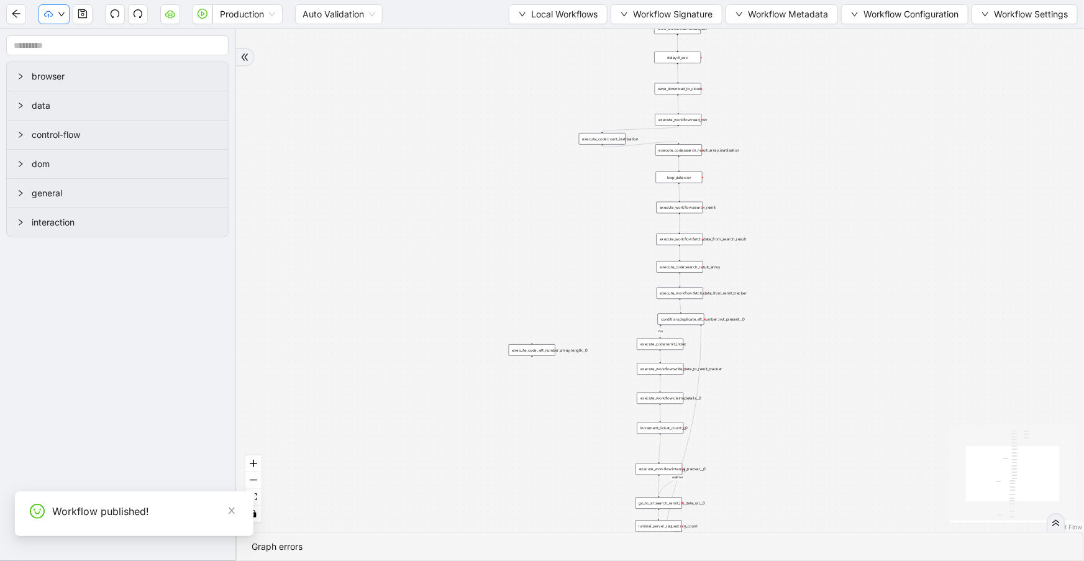
click at [62, 7] on button "button" at bounding box center [54, 14] width 31 height 20
click at [68, 53] on span "Prod: Update Needed" at bounding box center [93, 58] width 90 height 14
click at [55, 16] on button "button" at bounding box center [54, 14] width 31 height 20
click at [168, 17] on icon "cloud-server" at bounding box center [170, 14] width 10 height 10
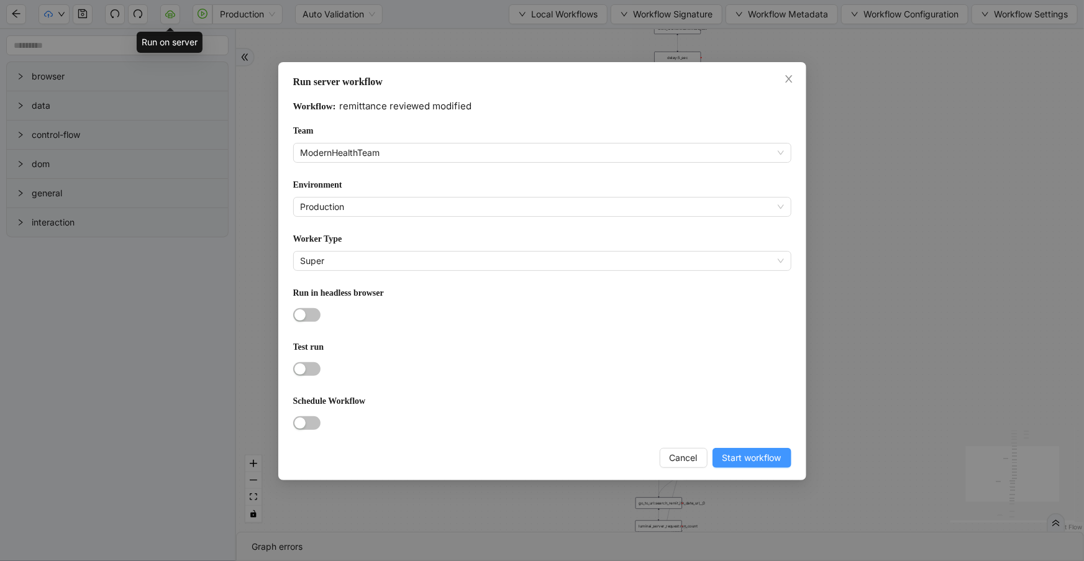
click at [725, 454] on span "Start workflow" at bounding box center [752, 458] width 59 height 14
